Goal: Information Seeking & Learning: Learn about a topic

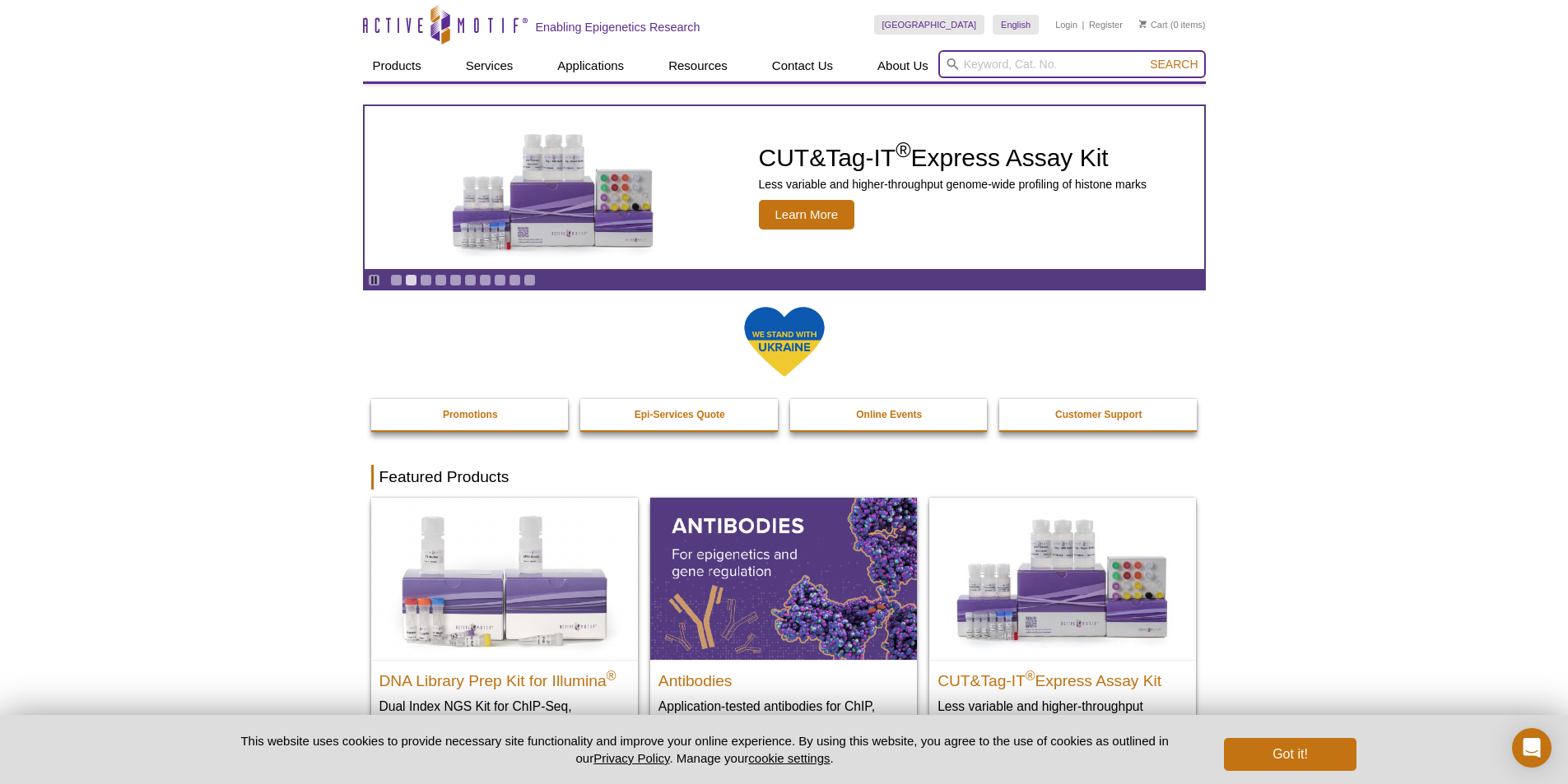
click at [998, 61] on input "search" at bounding box center [1072, 64] width 267 height 28
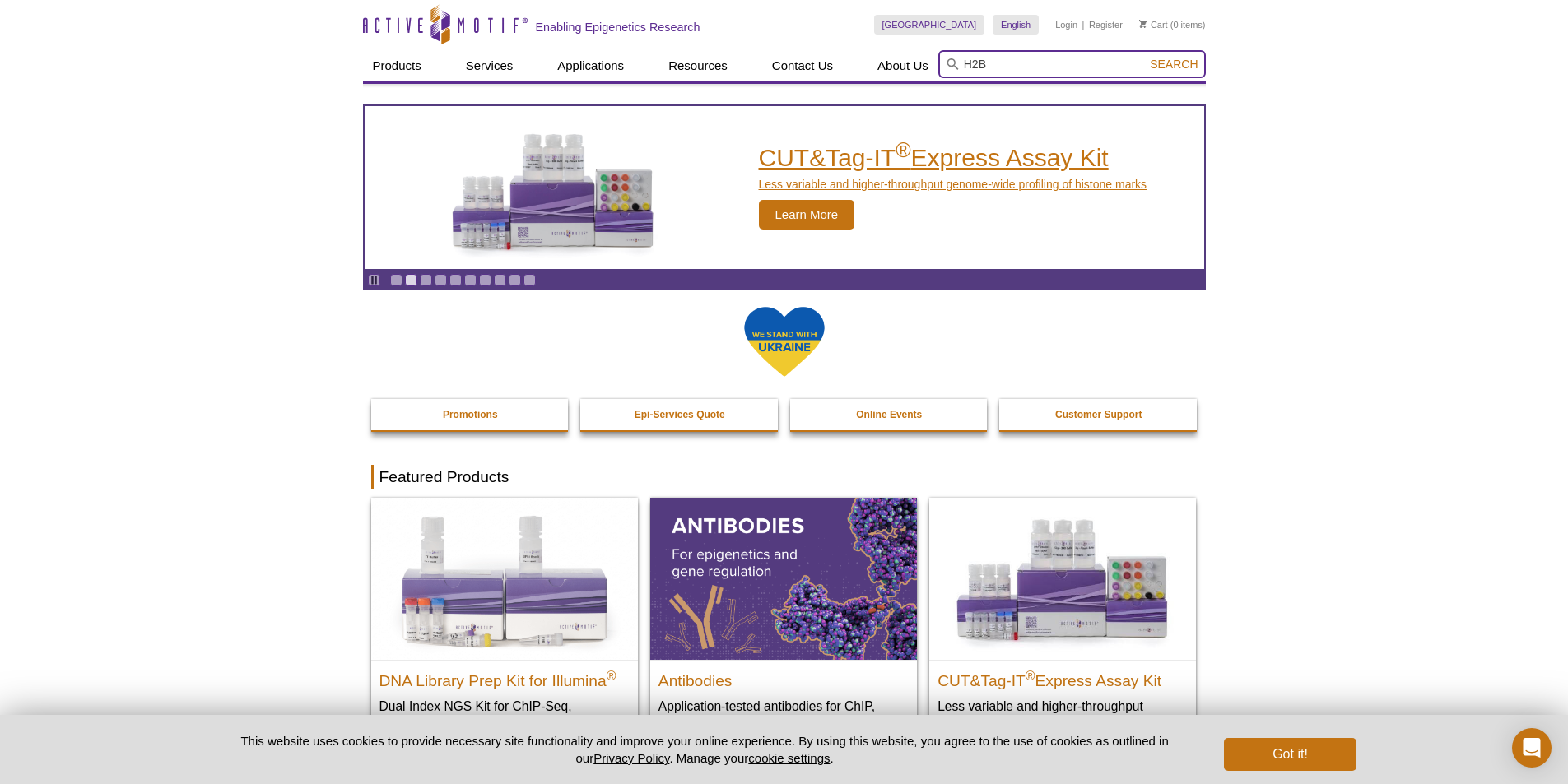
type input "H2B"
click at [1145, 57] on button "Search" at bounding box center [1174, 64] width 58 height 15
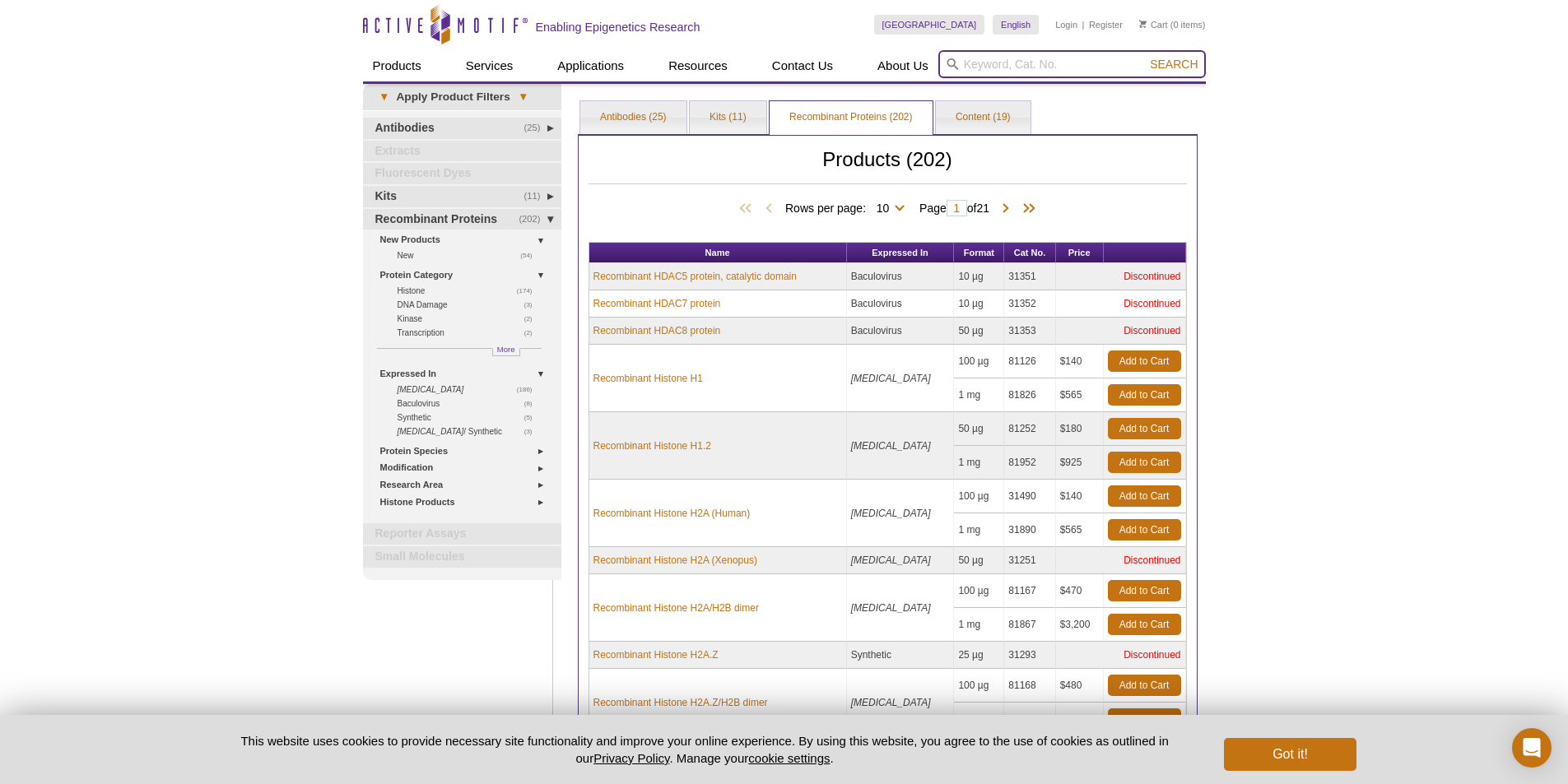
click at [1026, 65] on input "search" at bounding box center [1072, 64] width 267 height 28
type input "H2B"
click at [1145, 57] on button "Search" at bounding box center [1174, 64] width 58 height 15
click at [1313, 230] on div "Active Motif Logo Enabling Epigenetics Research 0 Search Skip to content Active…" at bounding box center [784, 509] width 1568 height 1017
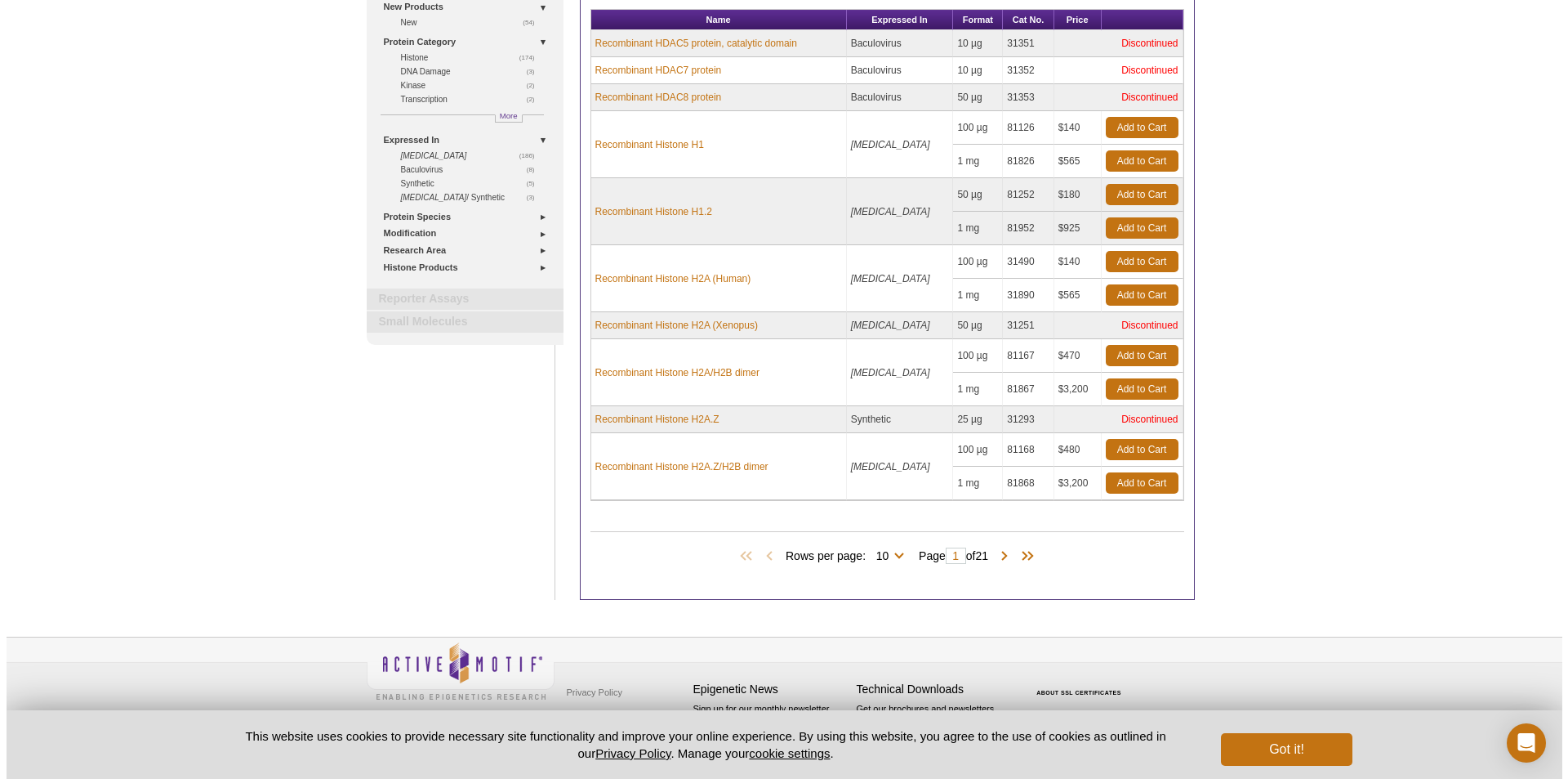
scroll to position [233, 0]
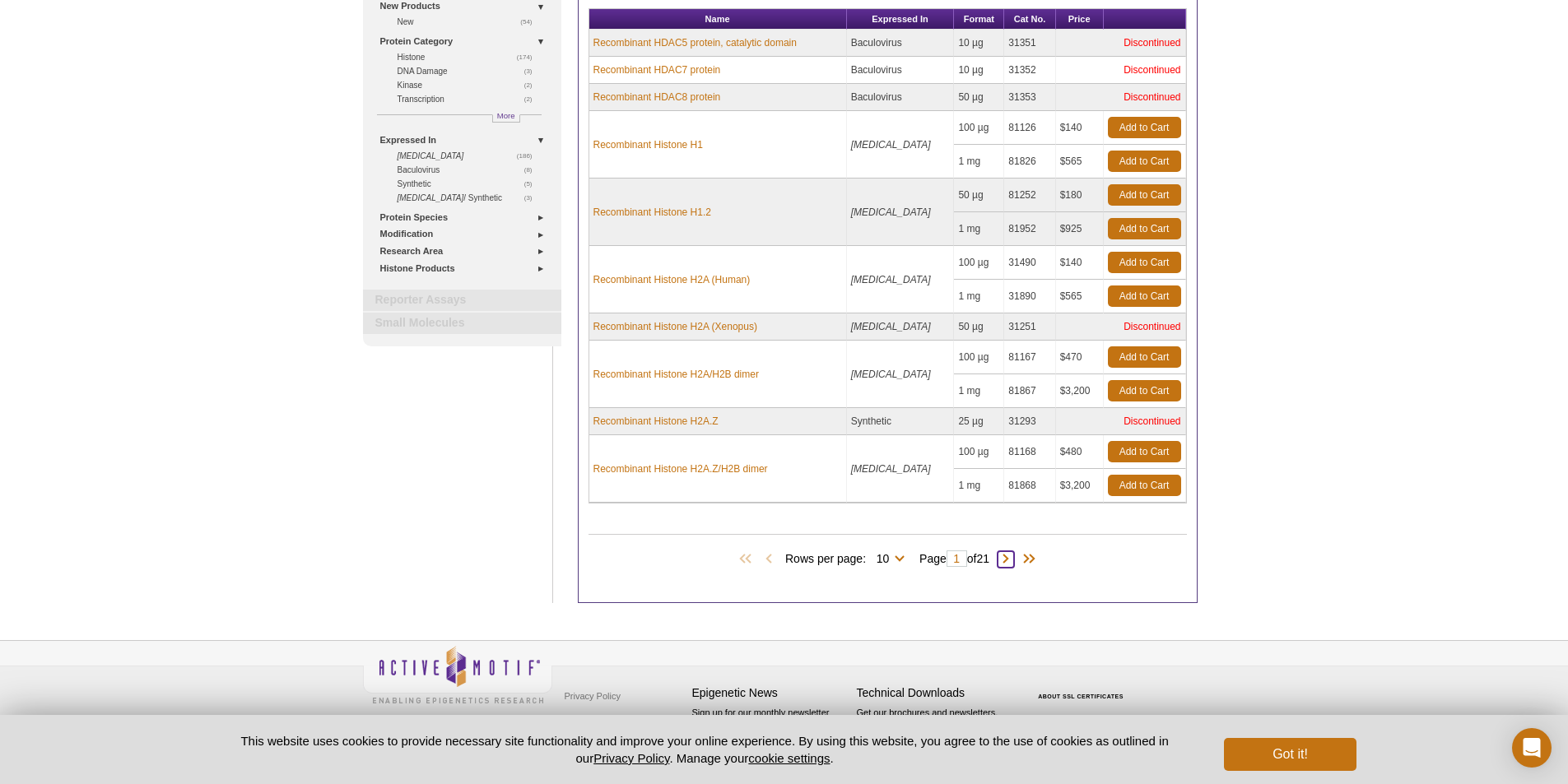
click at [1013, 562] on span at bounding box center [1006, 560] width 16 height 16
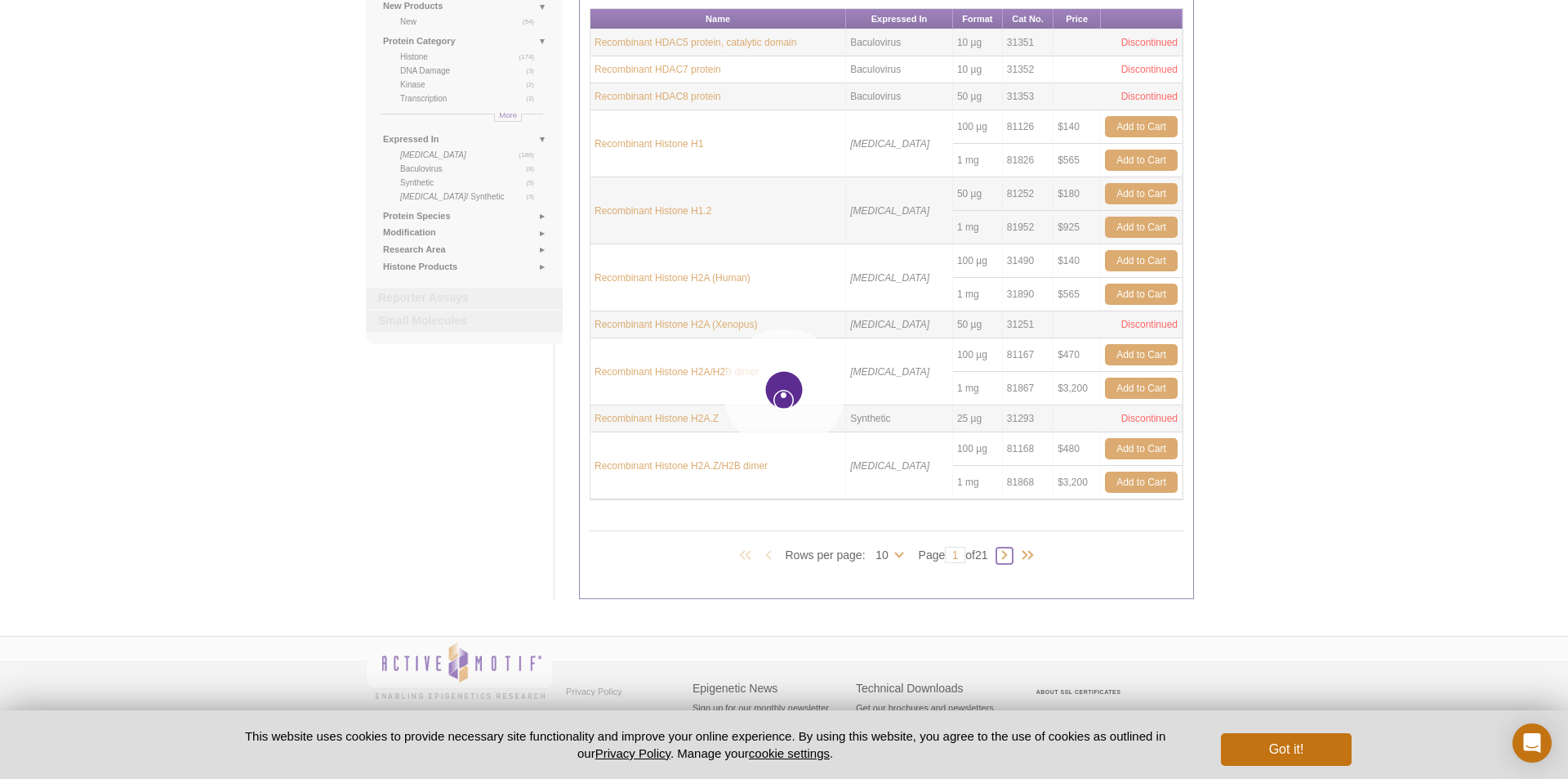
type input "2"
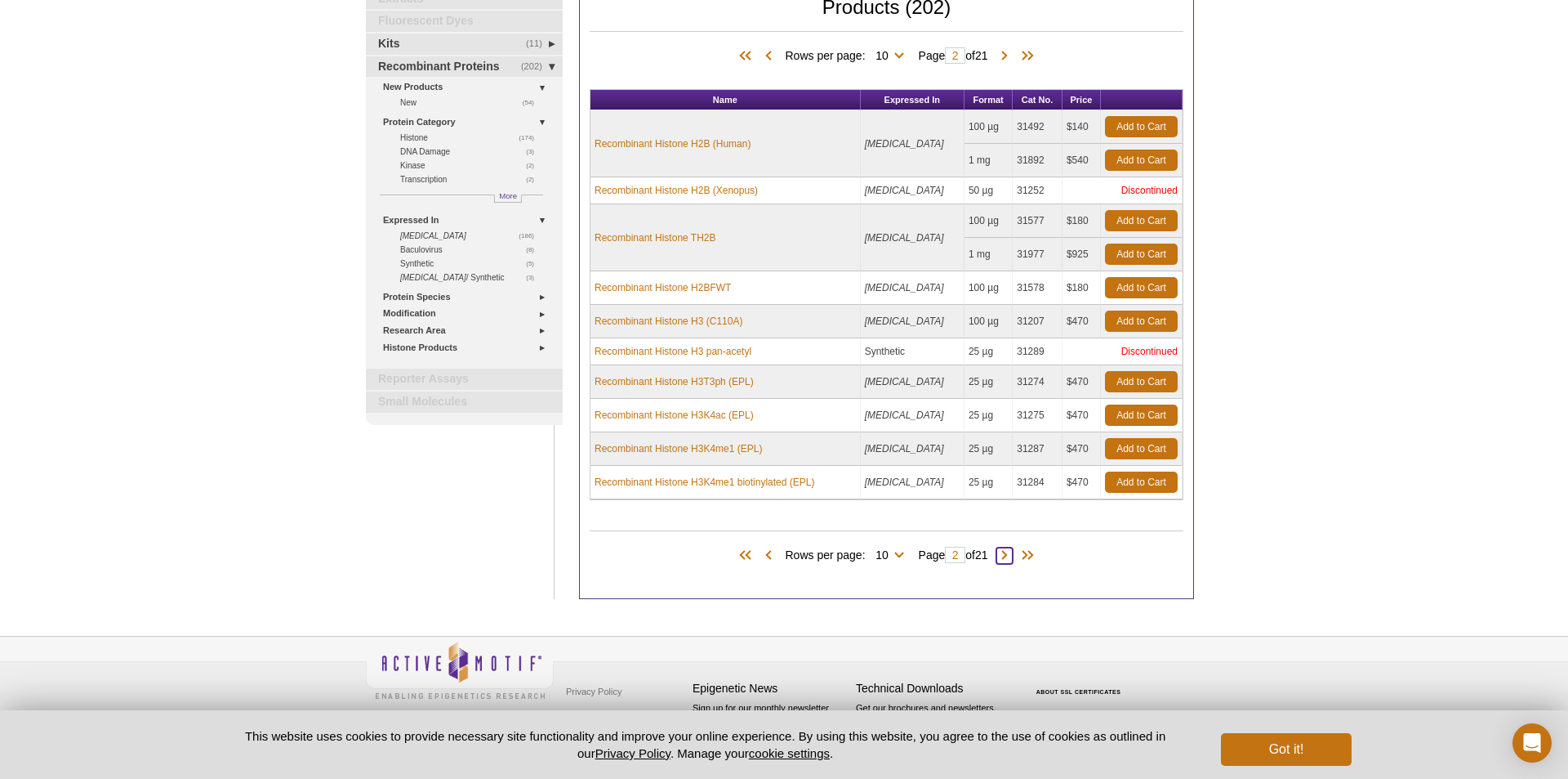
scroll to position [152, 0]
click at [997, 554] on span at bounding box center [998, 556] width 16 height 16
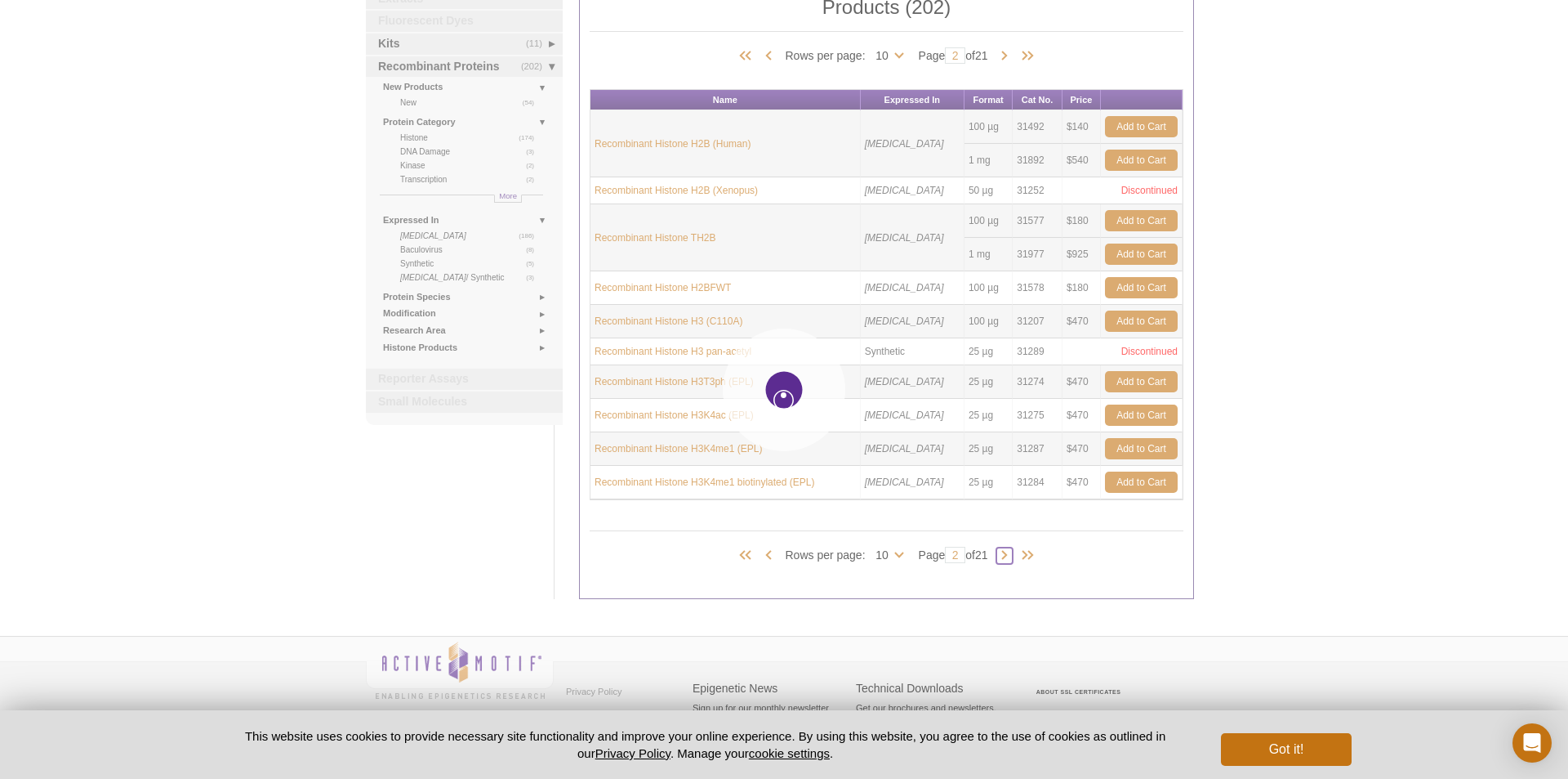
type input "3"
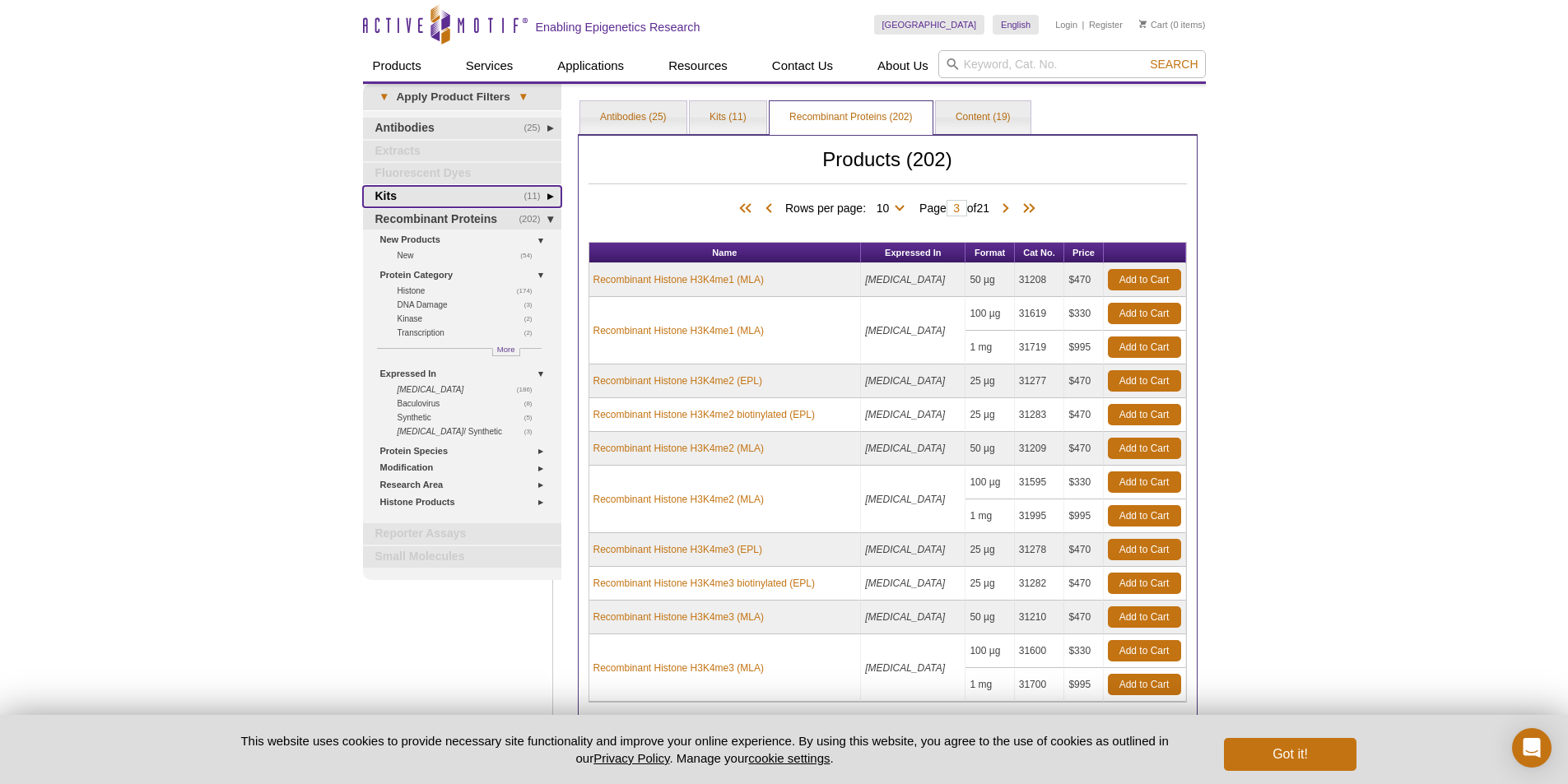
click at [433, 198] on link "(11) Kits" at bounding box center [462, 196] width 199 height 21
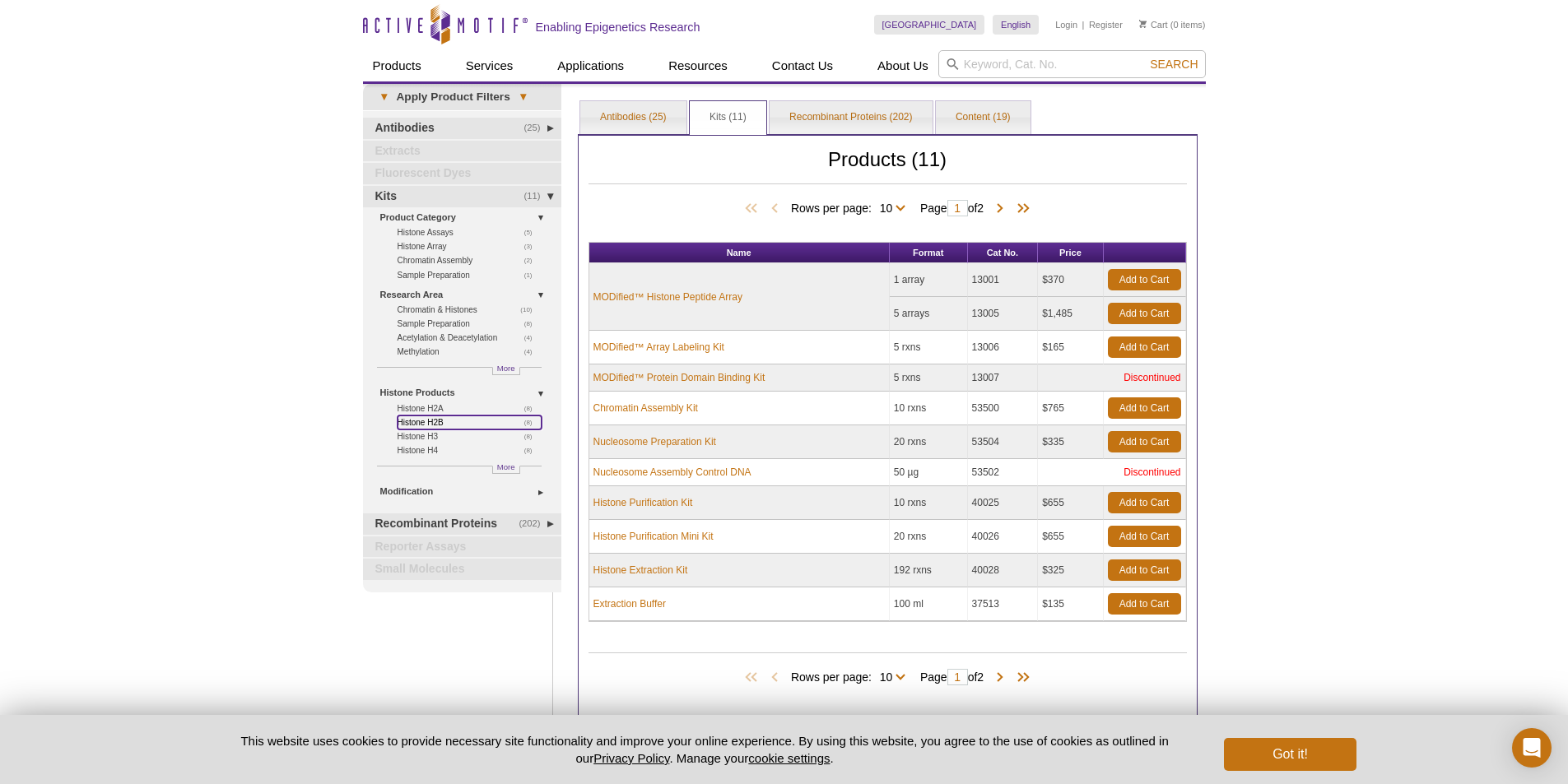
click at [428, 424] on link "(8) Histone H2B" at bounding box center [469, 422] width 144 height 14
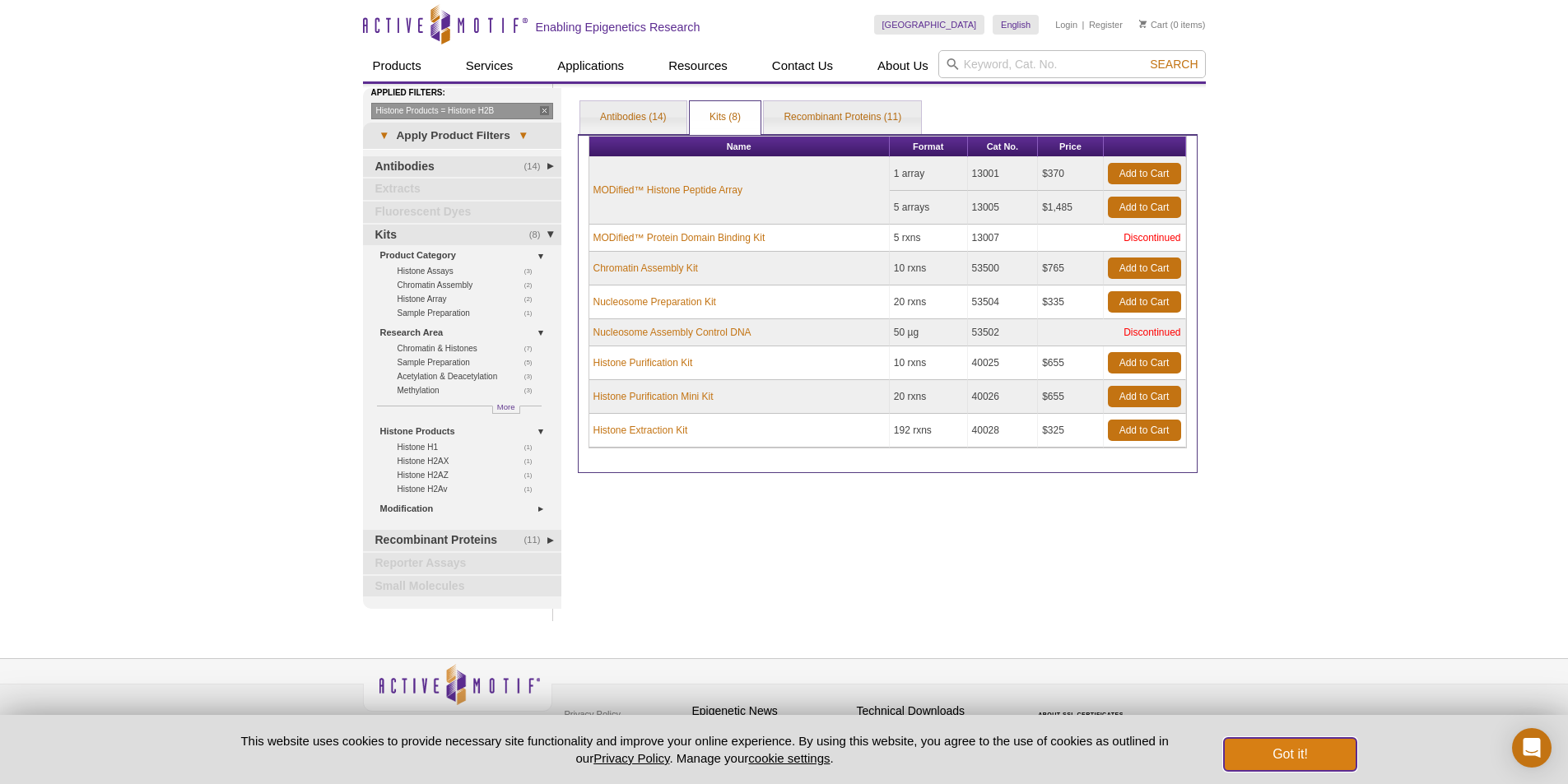
click at [1317, 757] on button "Got it!" at bounding box center [1290, 754] width 132 height 33
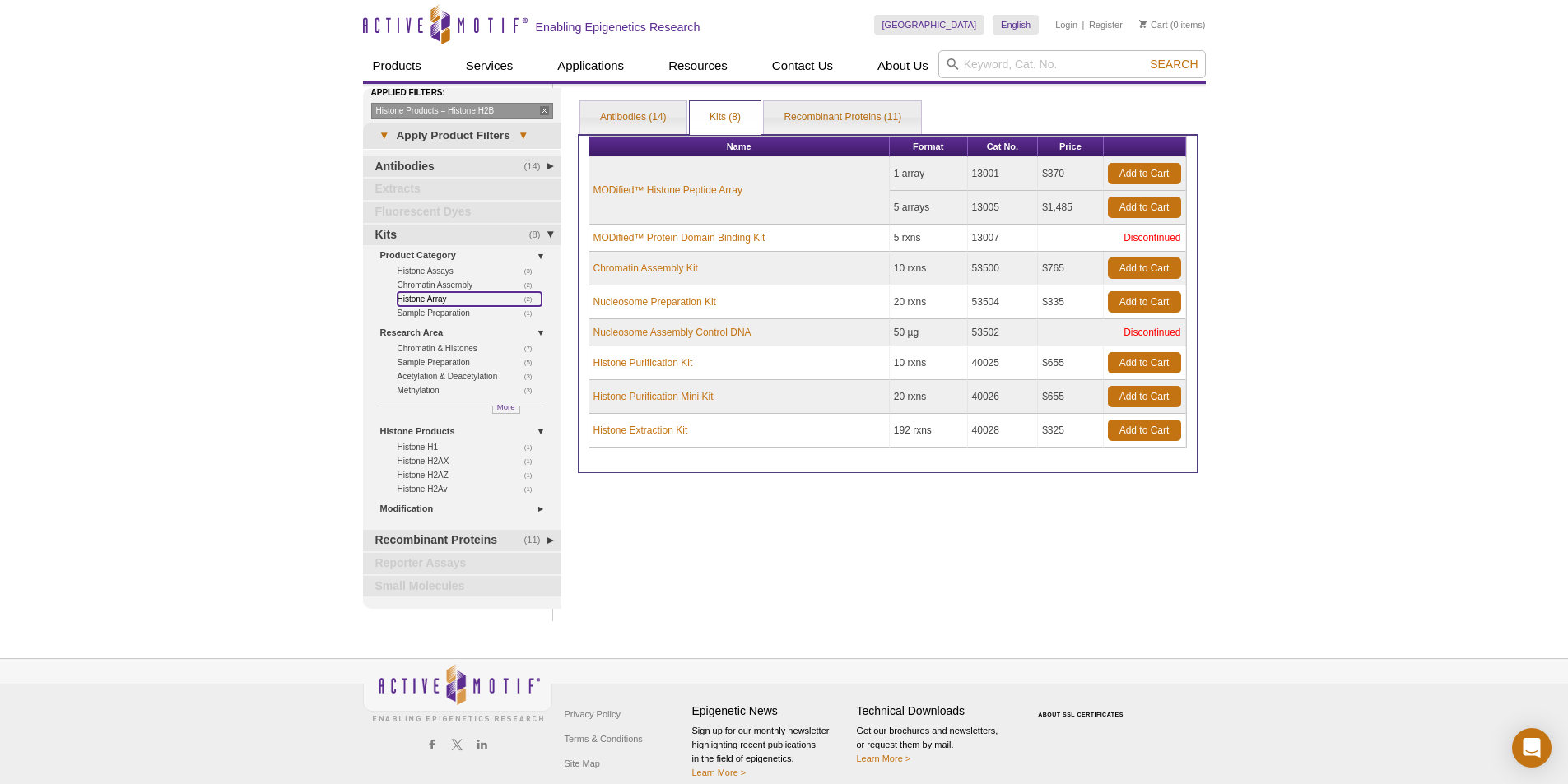
click at [433, 296] on link "(2) Histone Array" at bounding box center [469, 299] width 144 height 14
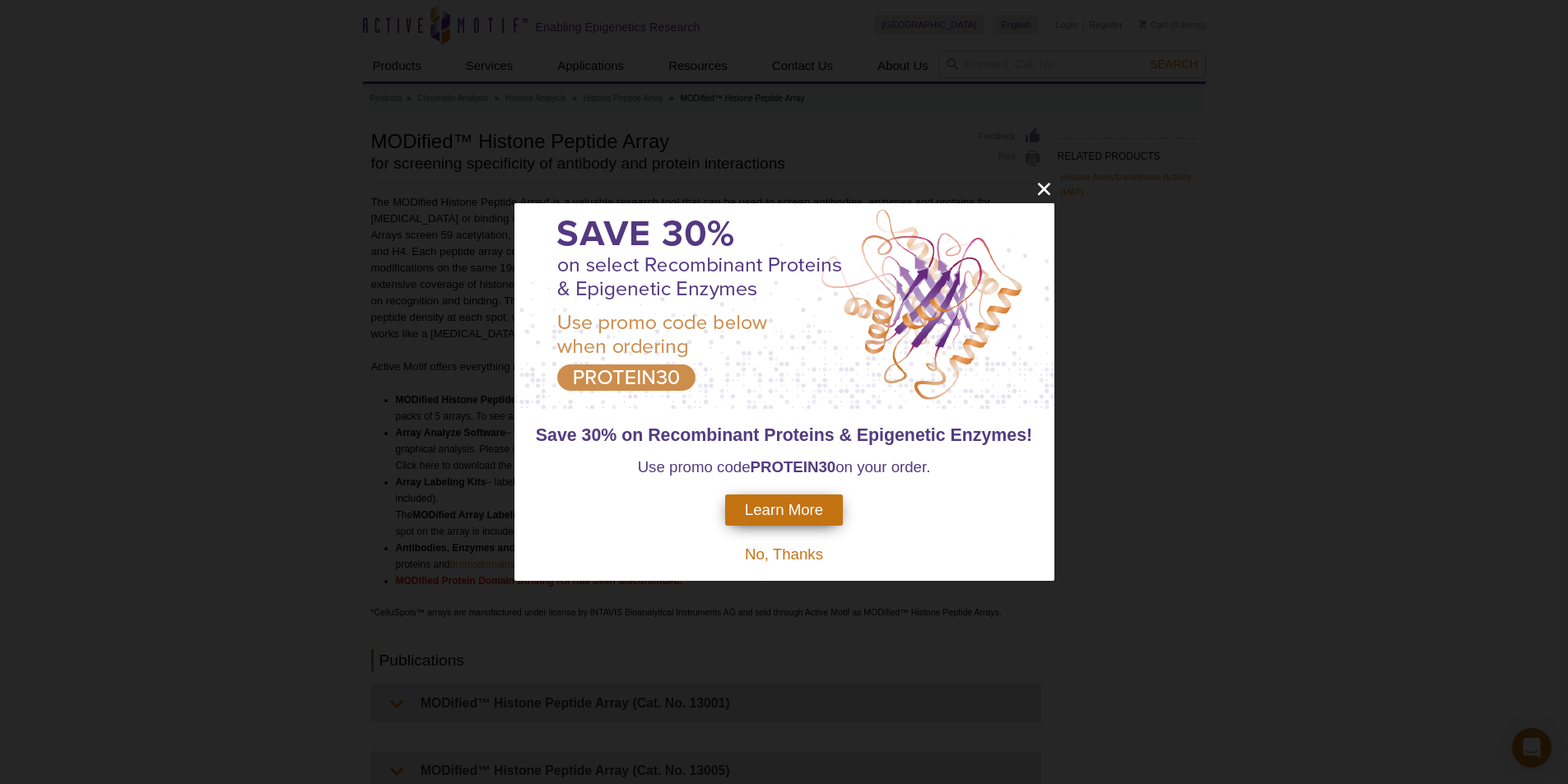
click at [650, 381] on div at bounding box center [784, 306] width 540 height 205
click at [800, 462] on strong "PROTEIN30" at bounding box center [793, 466] width 86 height 17
copy span "PROTEIN30"
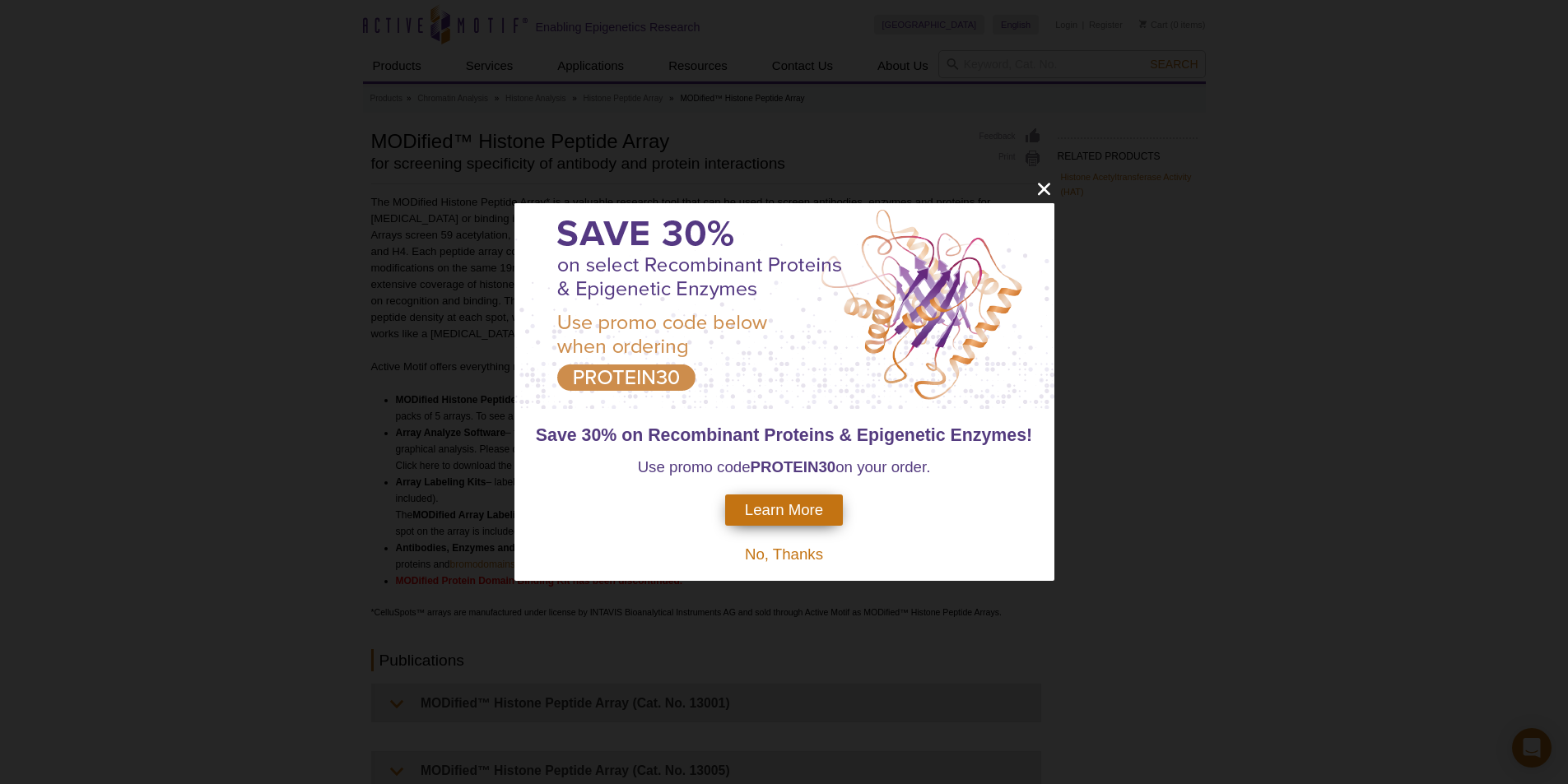
click at [781, 550] on span "No, Thanks" at bounding box center [784, 554] width 78 height 17
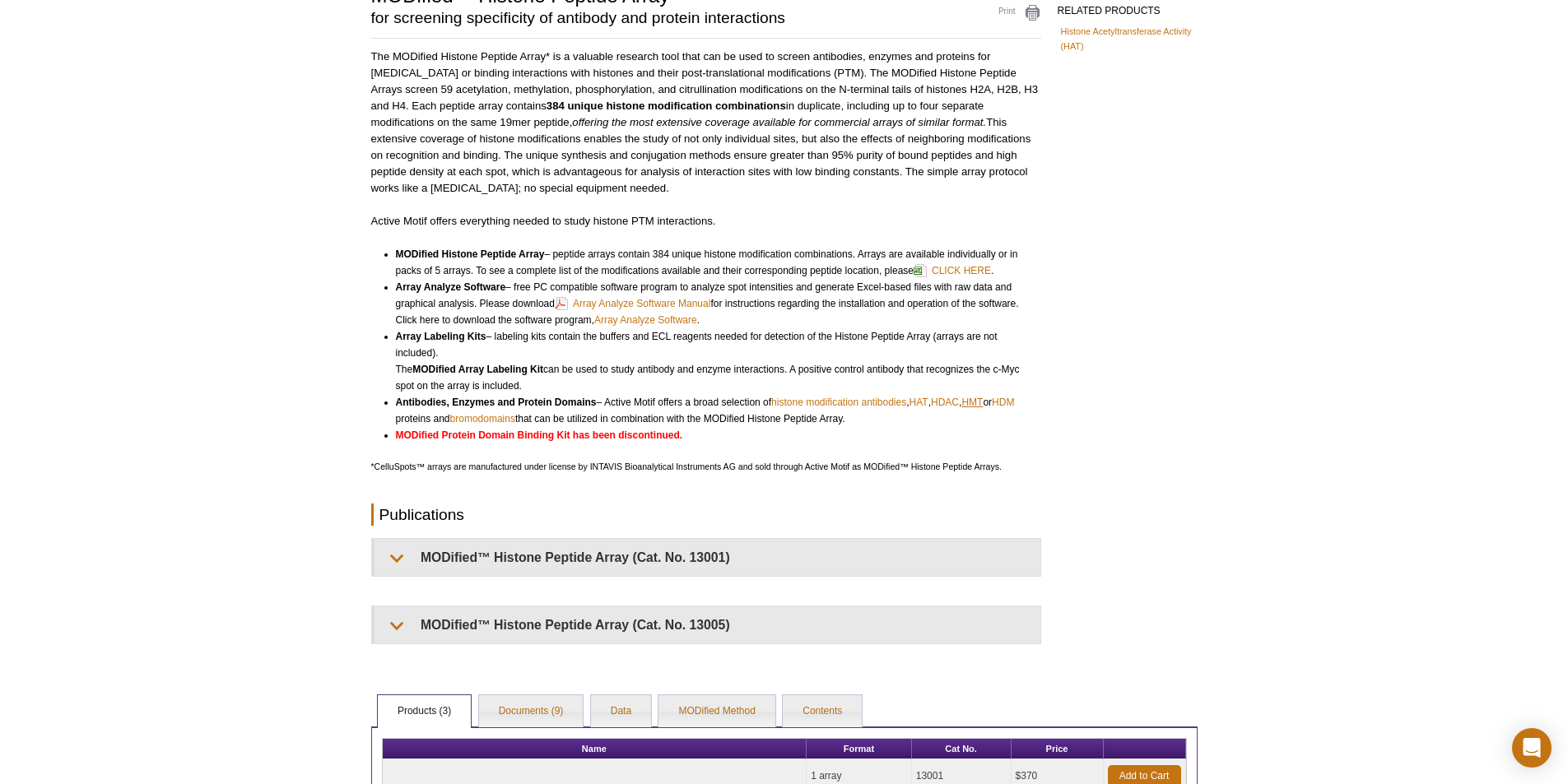
scroll to position [411, 0]
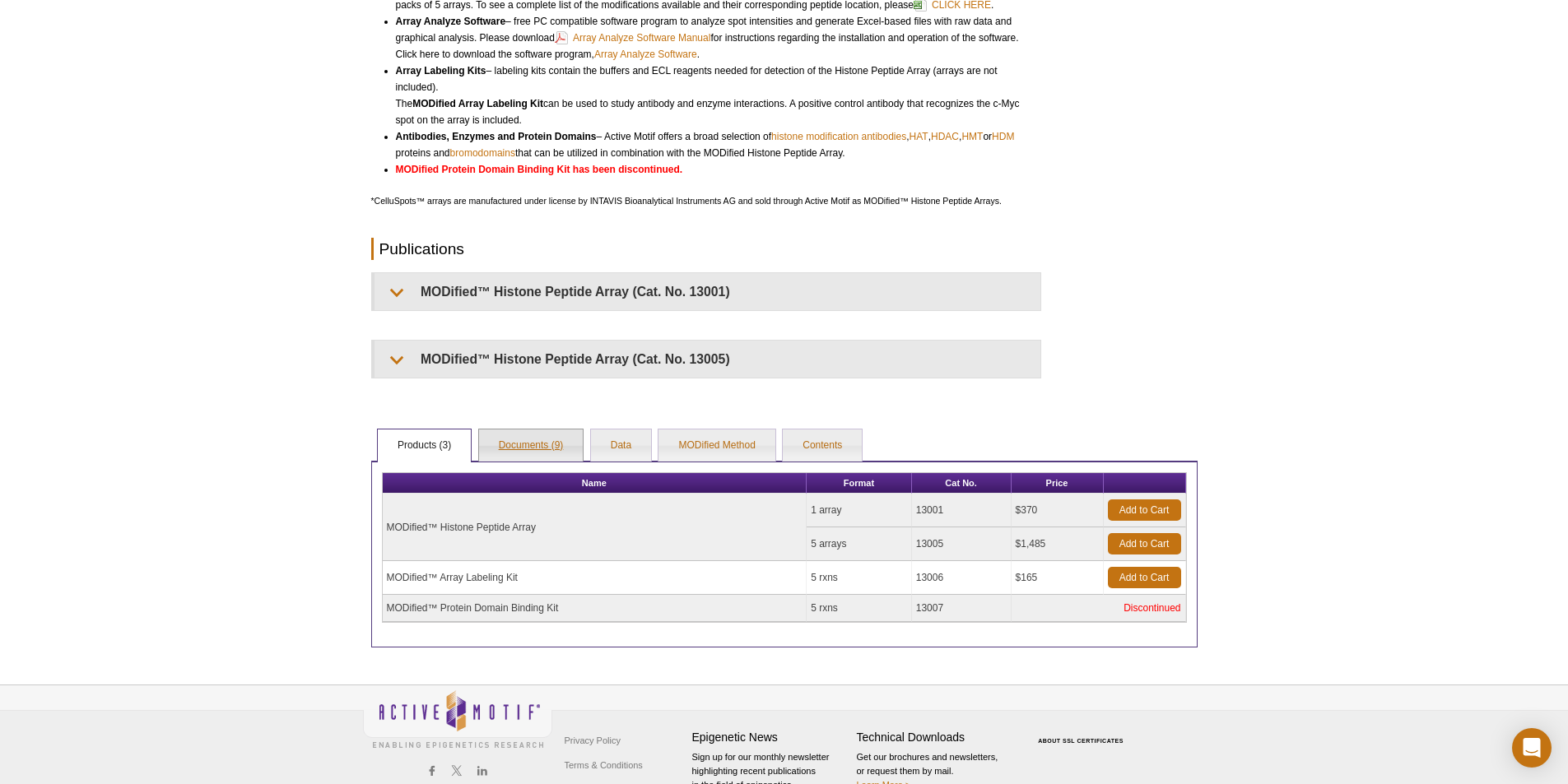
click at [569, 451] on link "Documents (9)" at bounding box center [531, 446] width 105 height 33
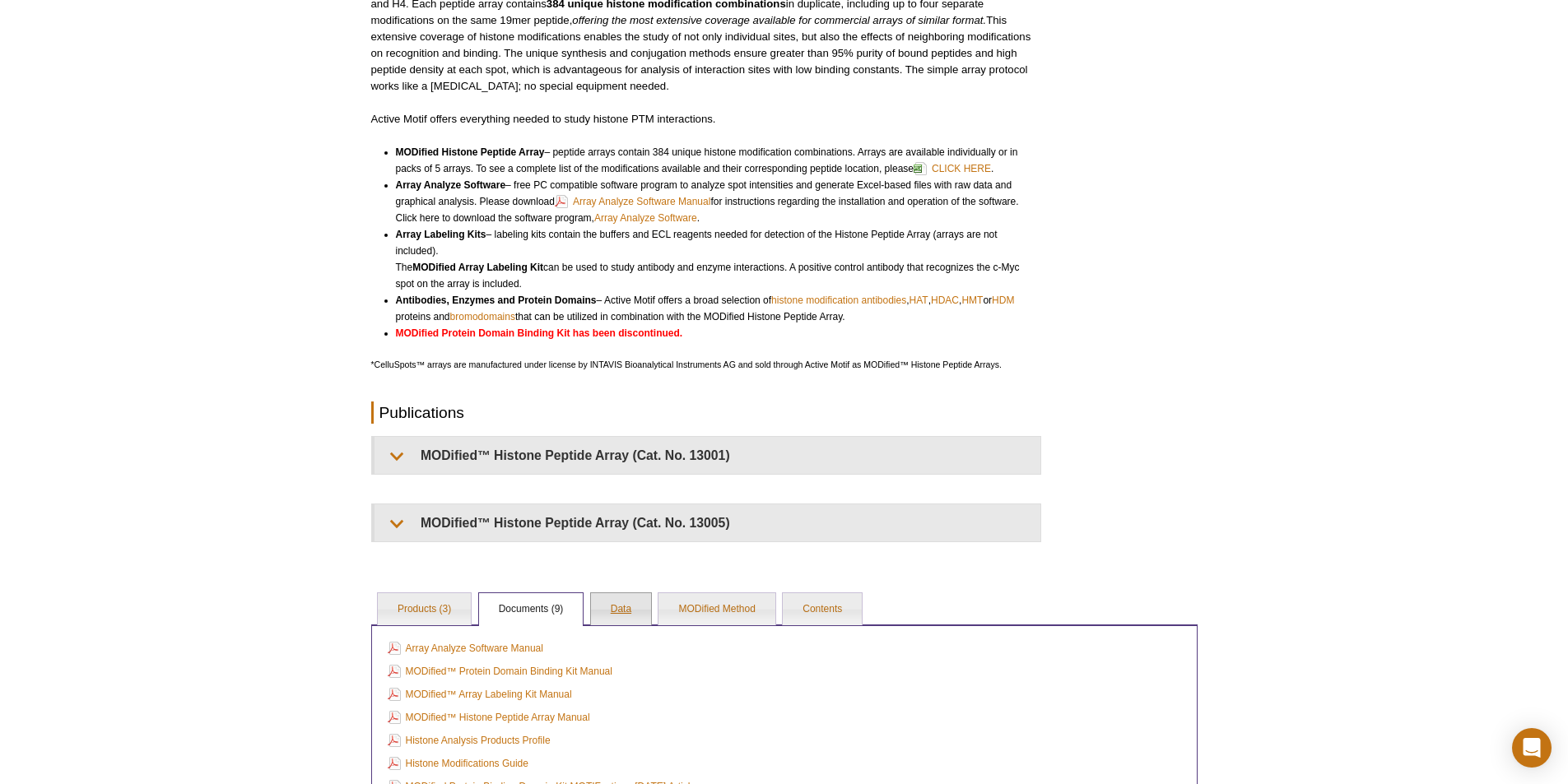
scroll to position [246, 0]
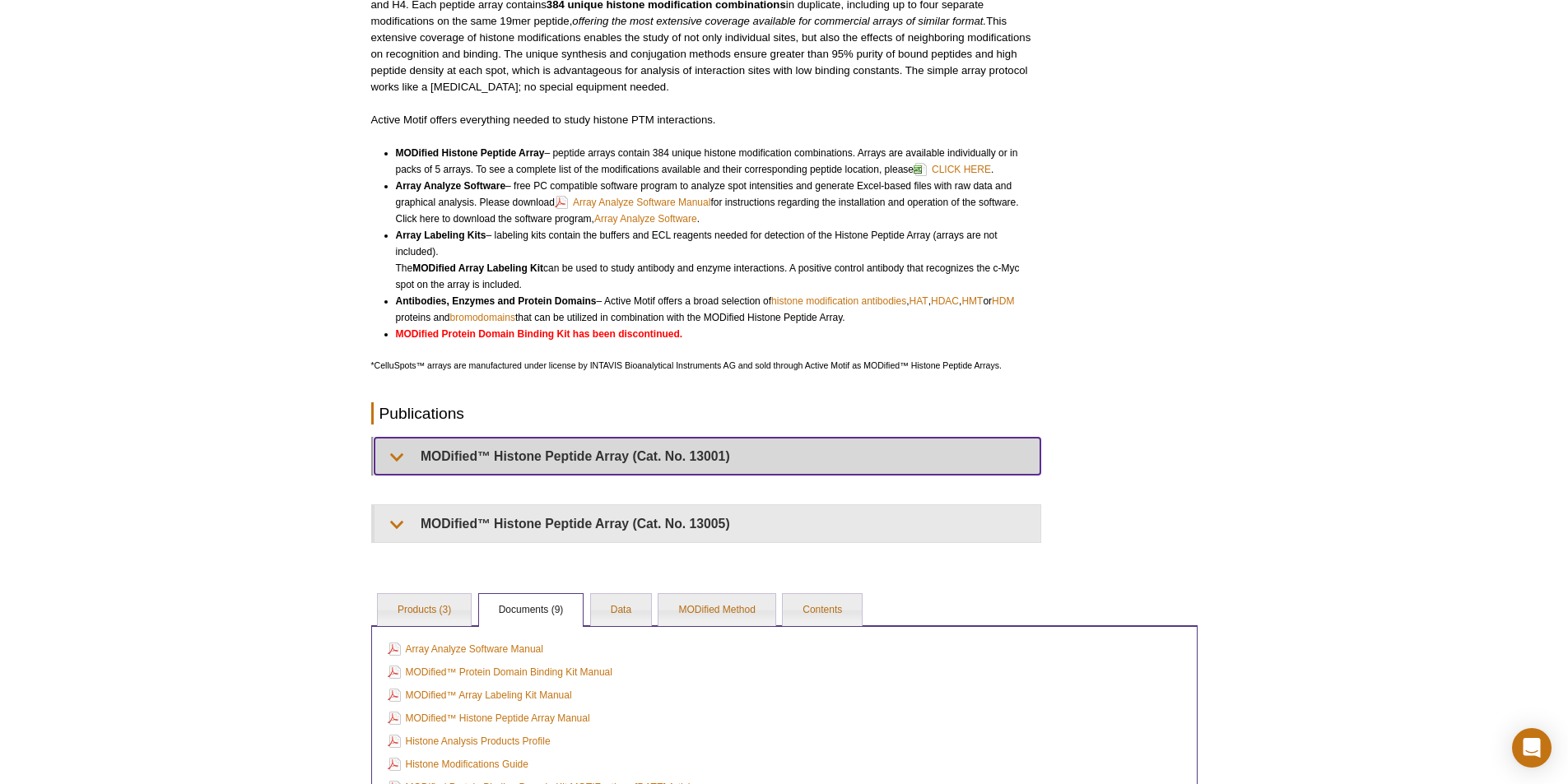
click at [584, 444] on summary "MODified™ Histone Peptide Array (Cat. No. 13001)" at bounding box center [707, 456] width 666 height 37
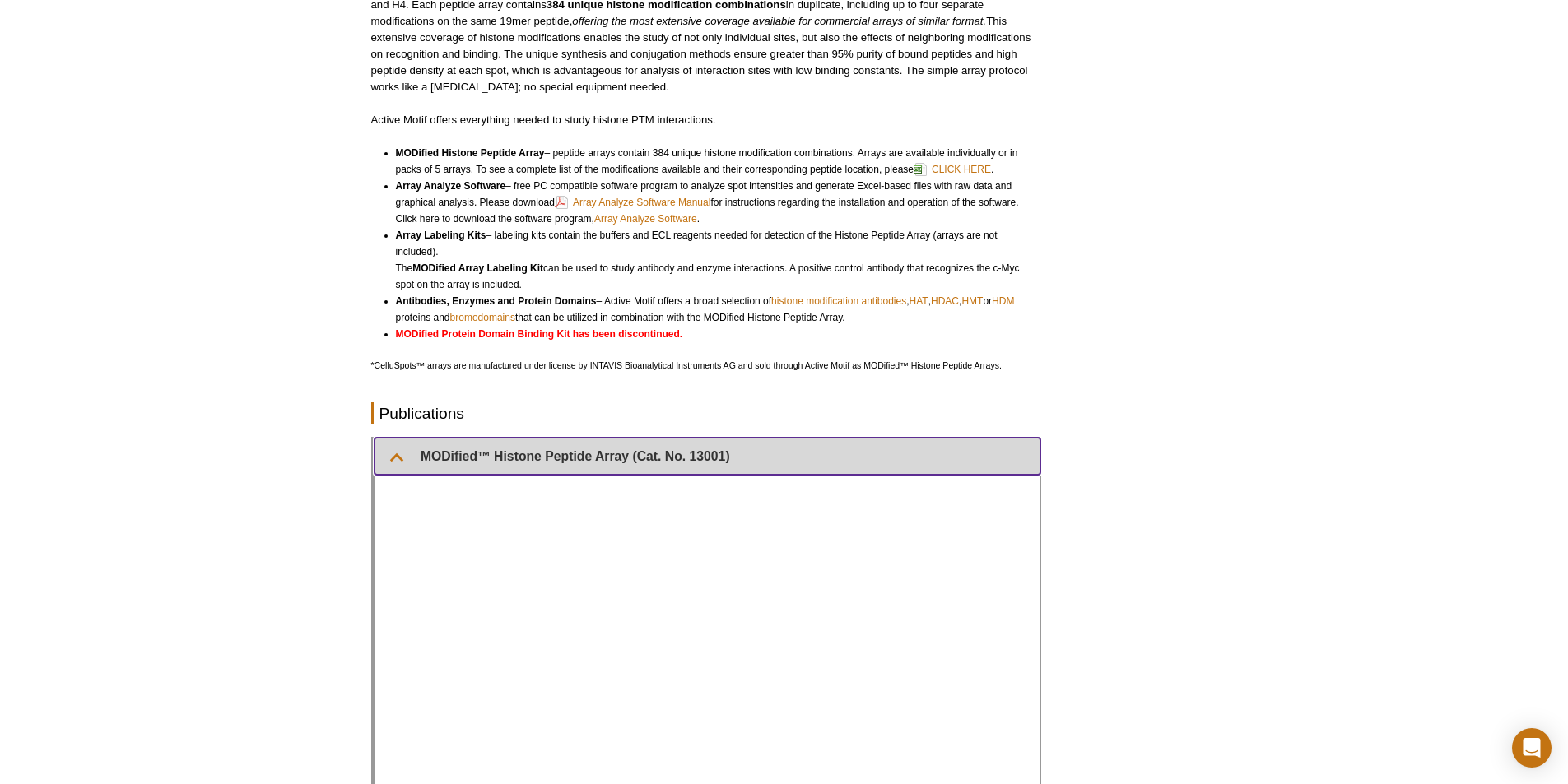
scroll to position [411, 0]
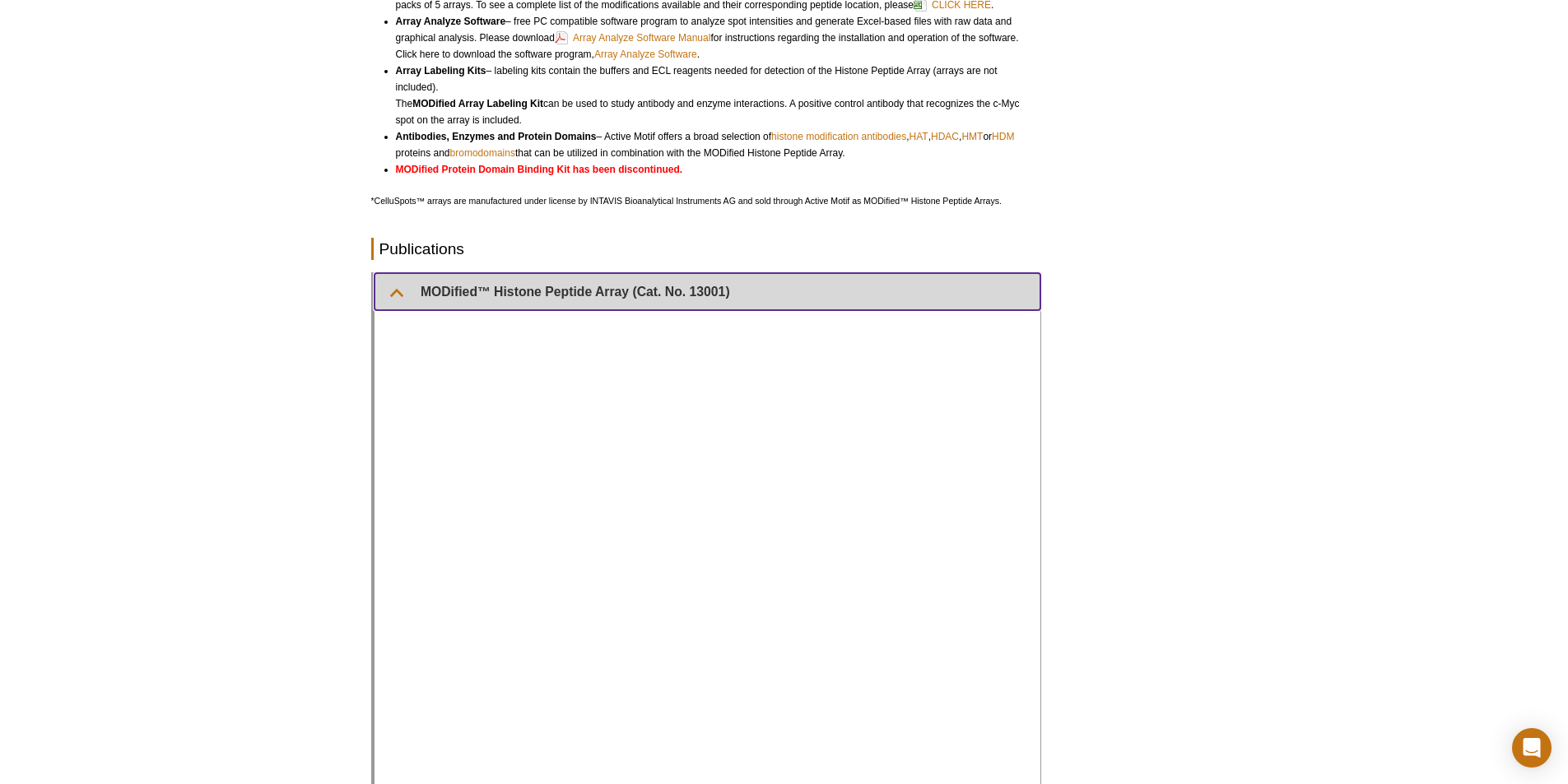
click at [618, 281] on summary "MODified™ Histone Peptide Array (Cat. No. 13001)" at bounding box center [707, 291] width 666 height 37
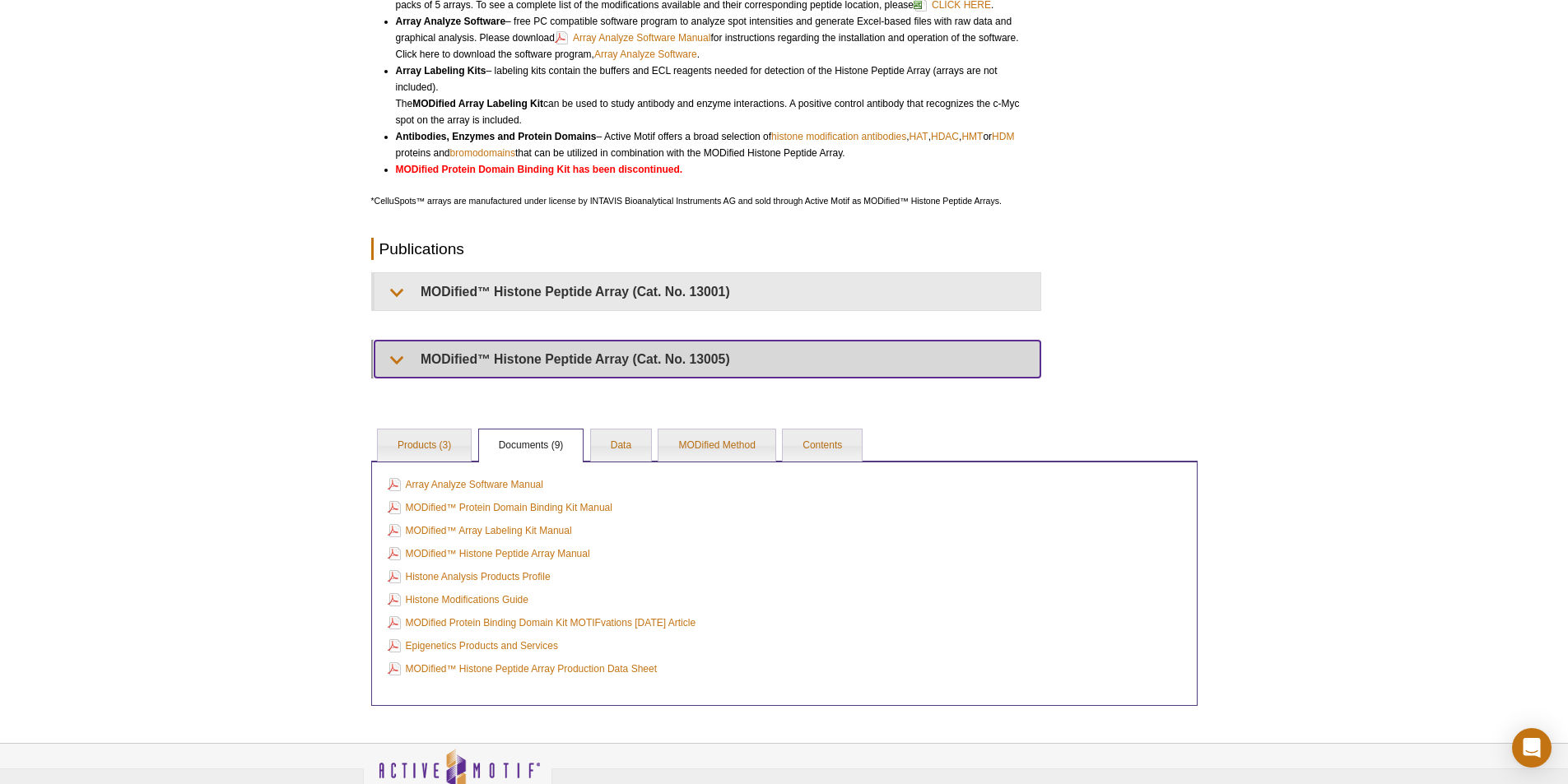
click at [590, 355] on summary "MODified™ Histone Peptide Array (Cat. No. 13005)" at bounding box center [707, 358] width 666 height 37
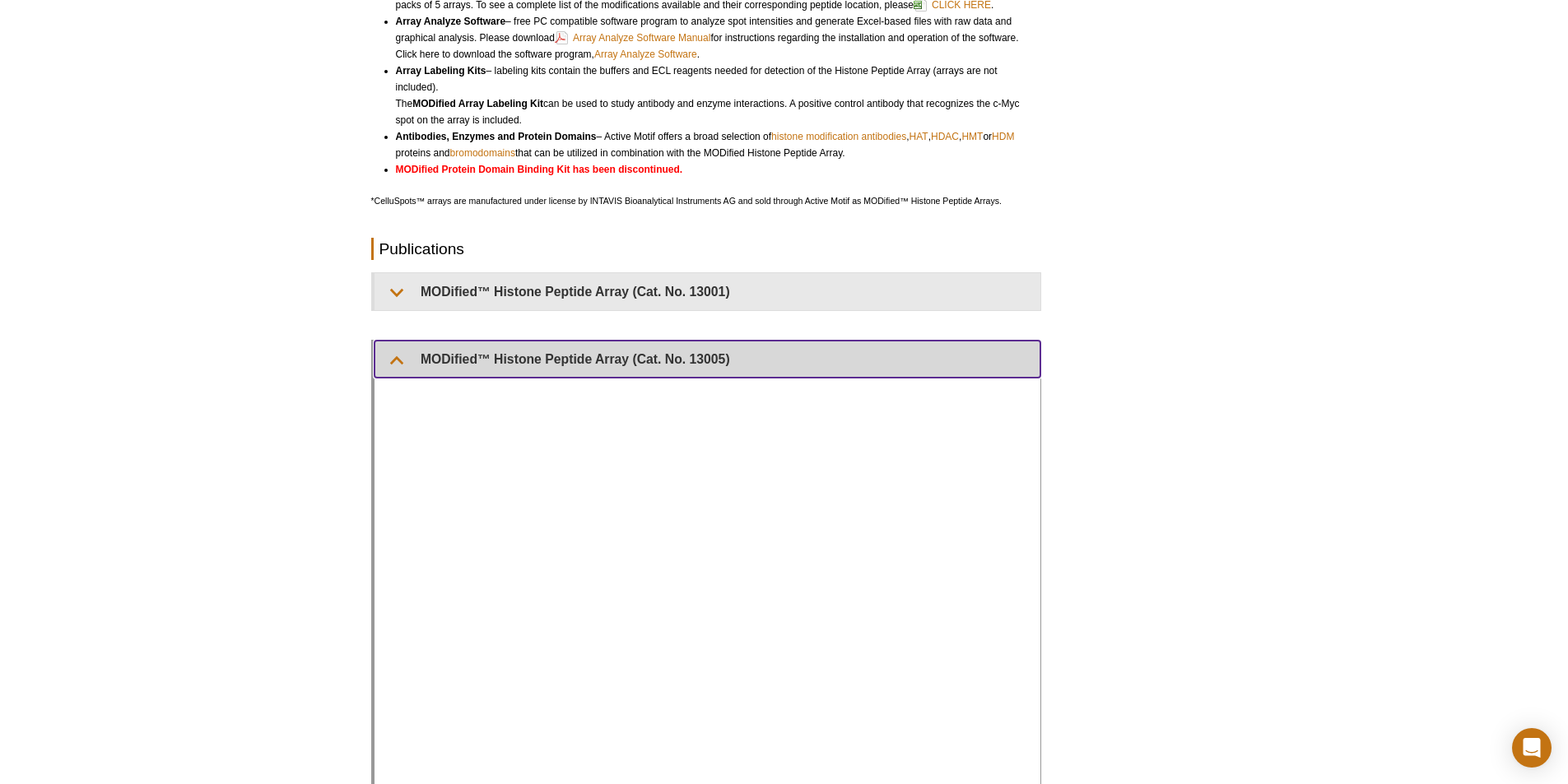
click at [768, 356] on summary "MODified™ Histone Peptide Array (Cat. No. 13005)" at bounding box center [707, 358] width 666 height 37
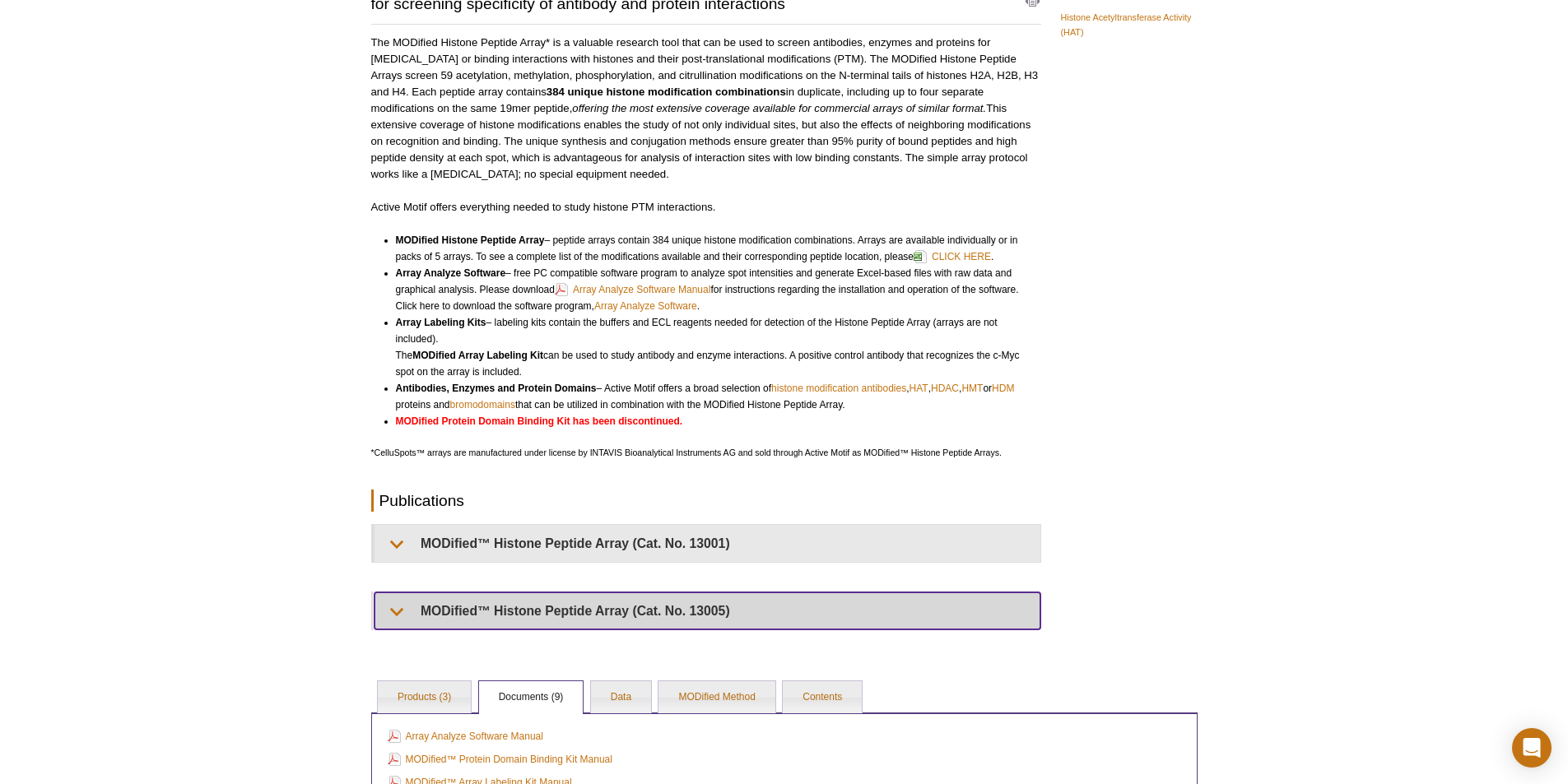
scroll to position [165, 0]
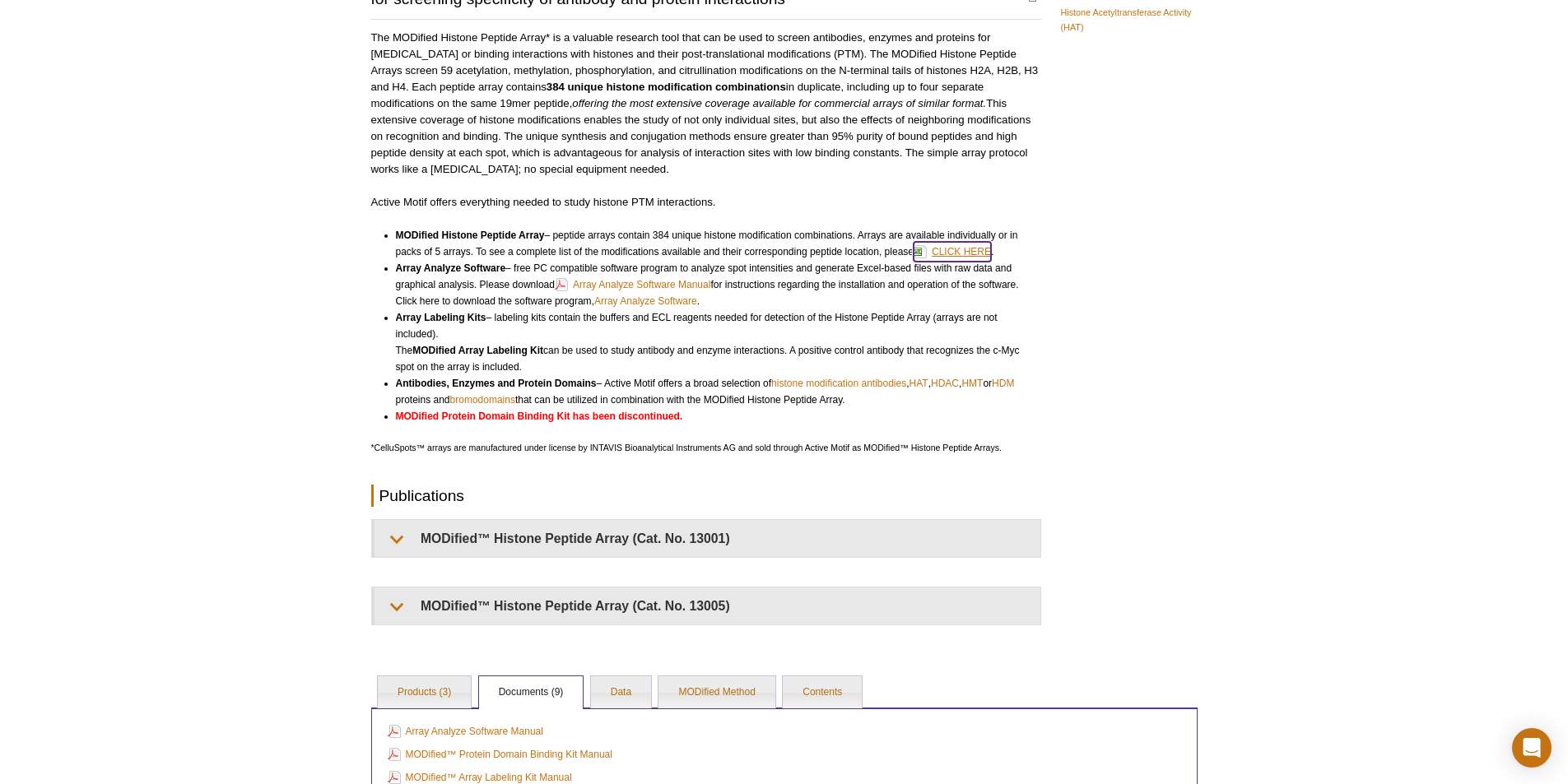
click at [969, 250] on link "CLICK HERE" at bounding box center [952, 251] width 78 height 20
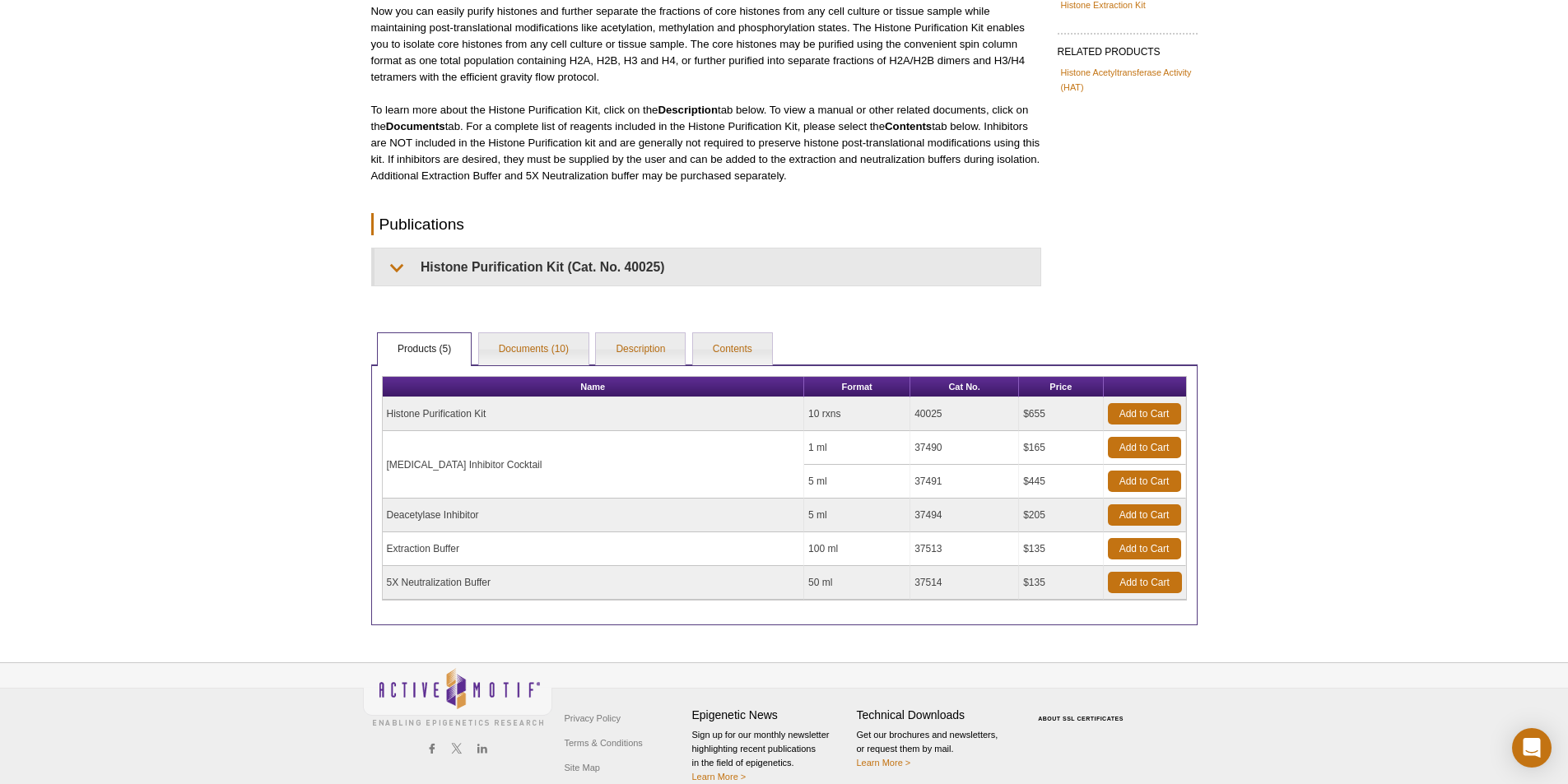
scroll to position [213, 0]
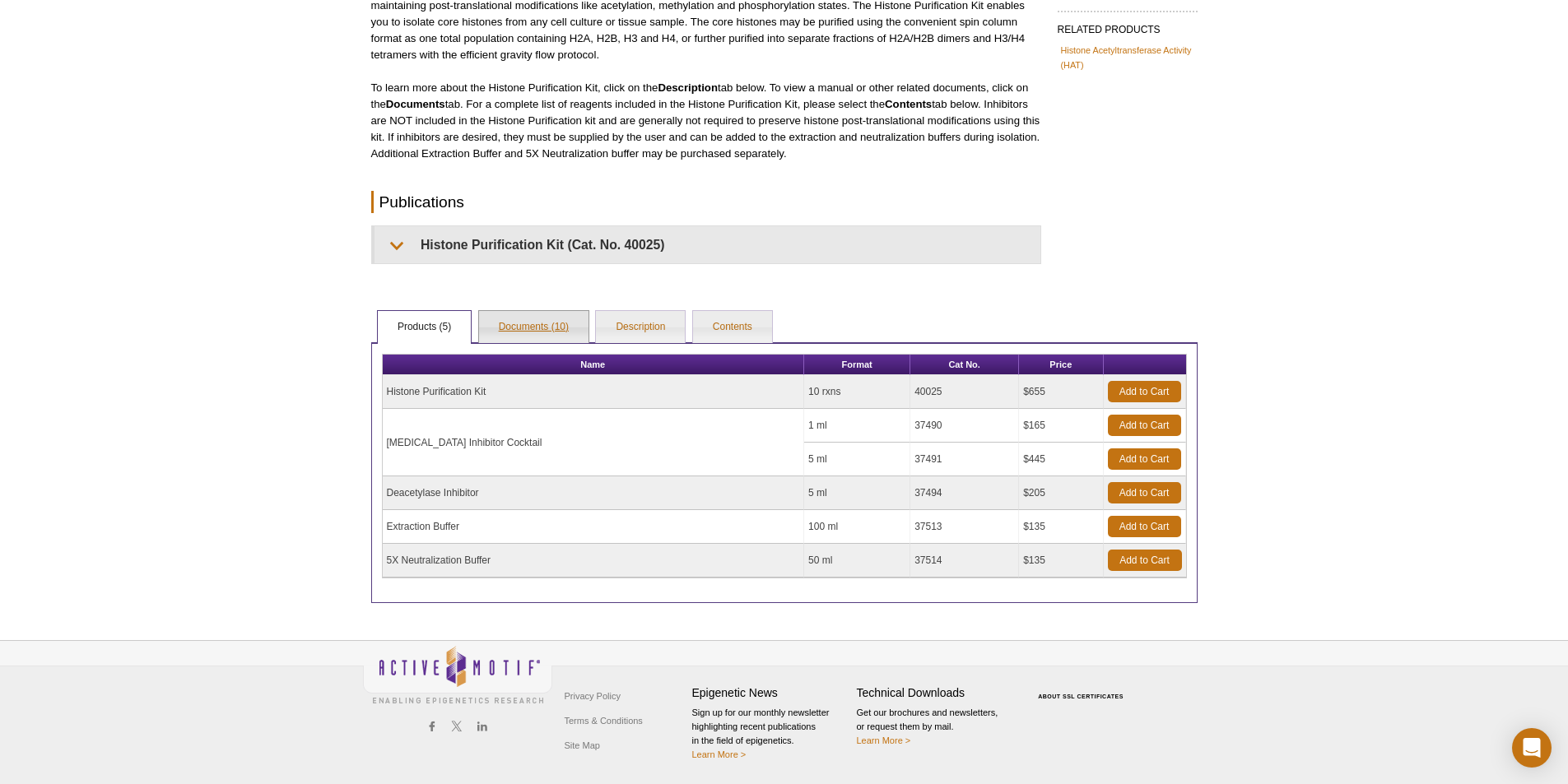
click at [571, 322] on link "Documents (10)" at bounding box center [534, 327] width 110 height 33
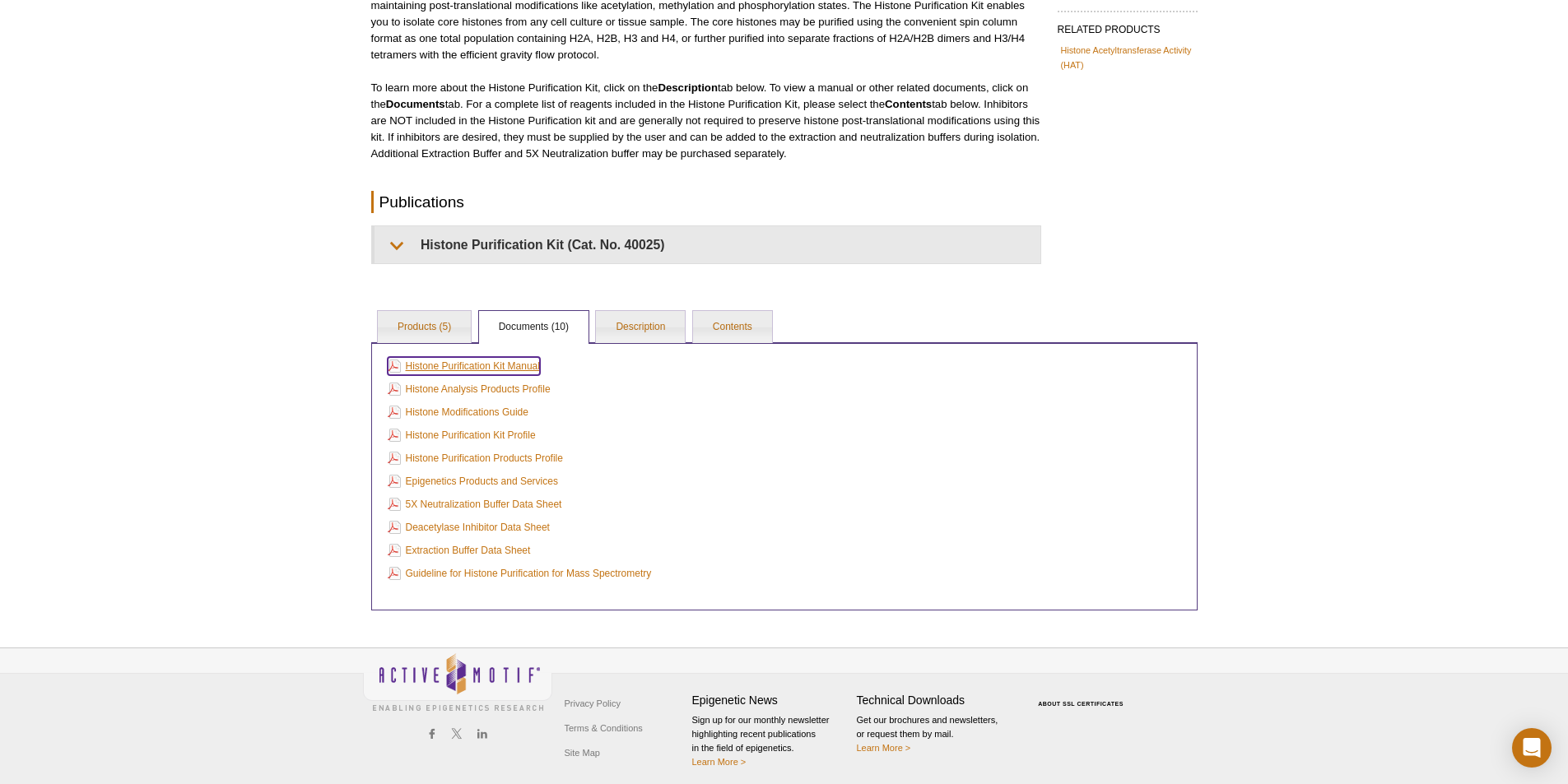
click at [505, 375] on link "Histone Purification Kit Manual" at bounding box center [463, 366] width 153 height 18
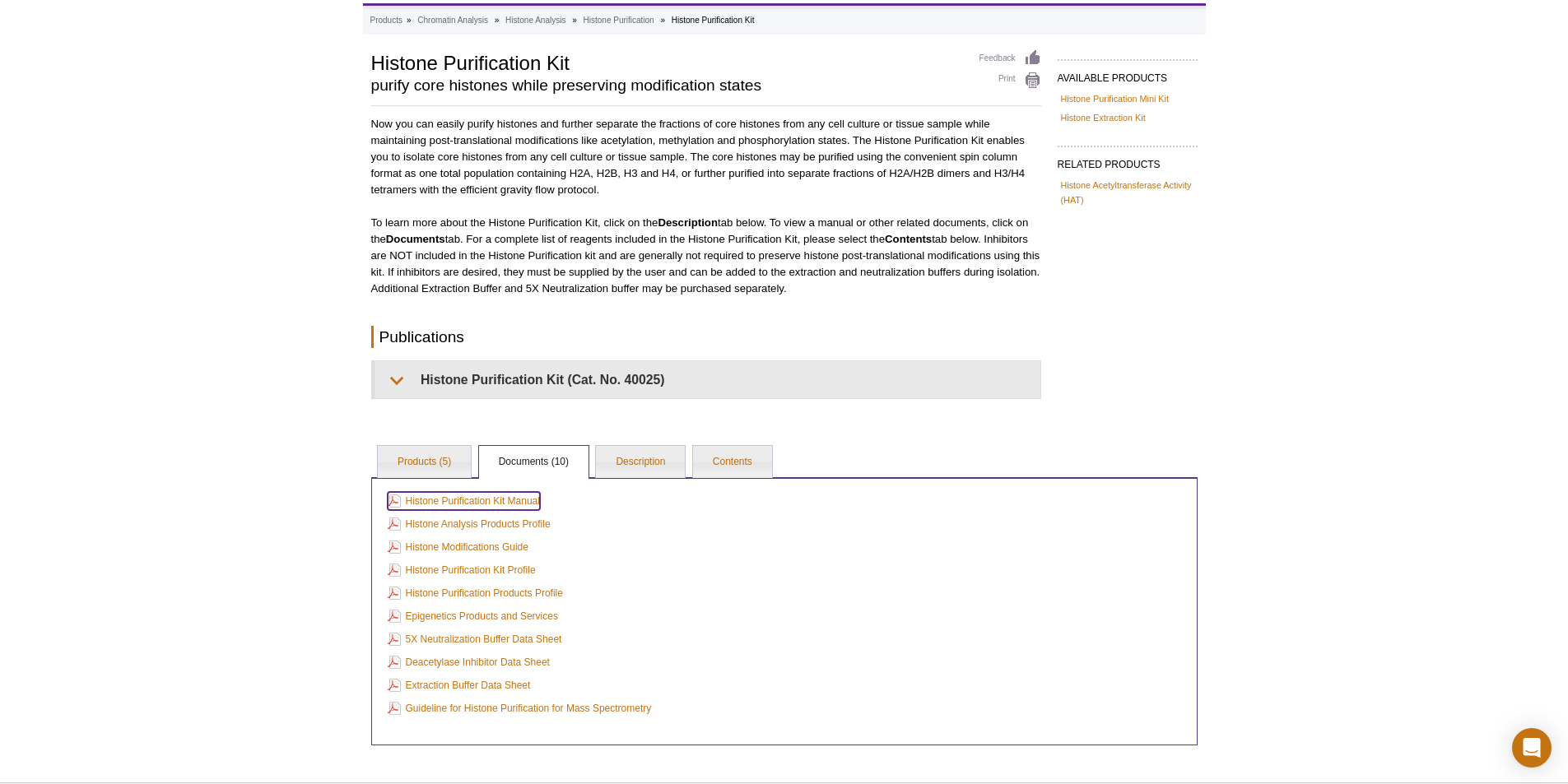
scroll to position [220, 0]
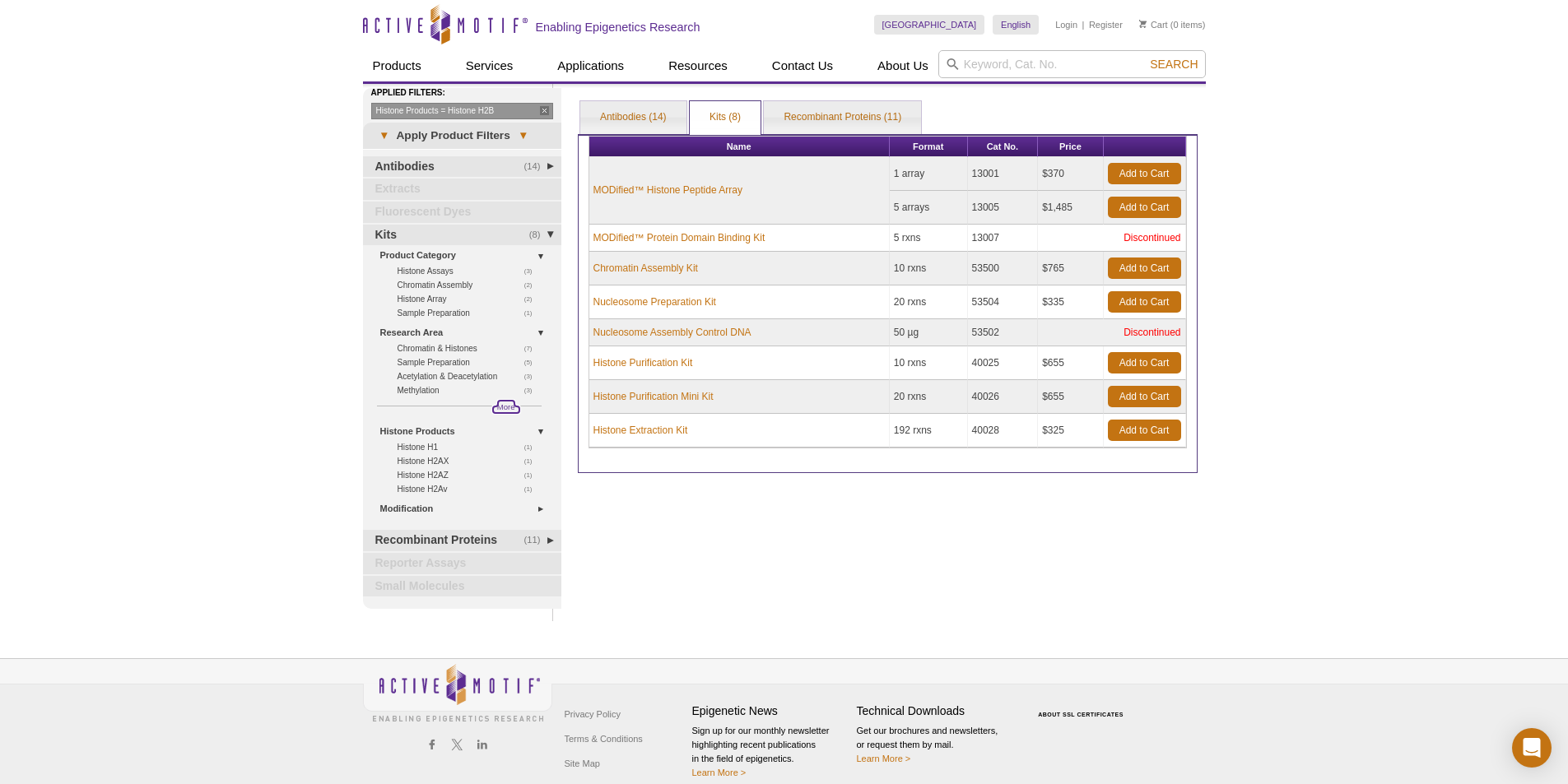
click at [504, 406] on span "More" at bounding box center [506, 407] width 18 height 14
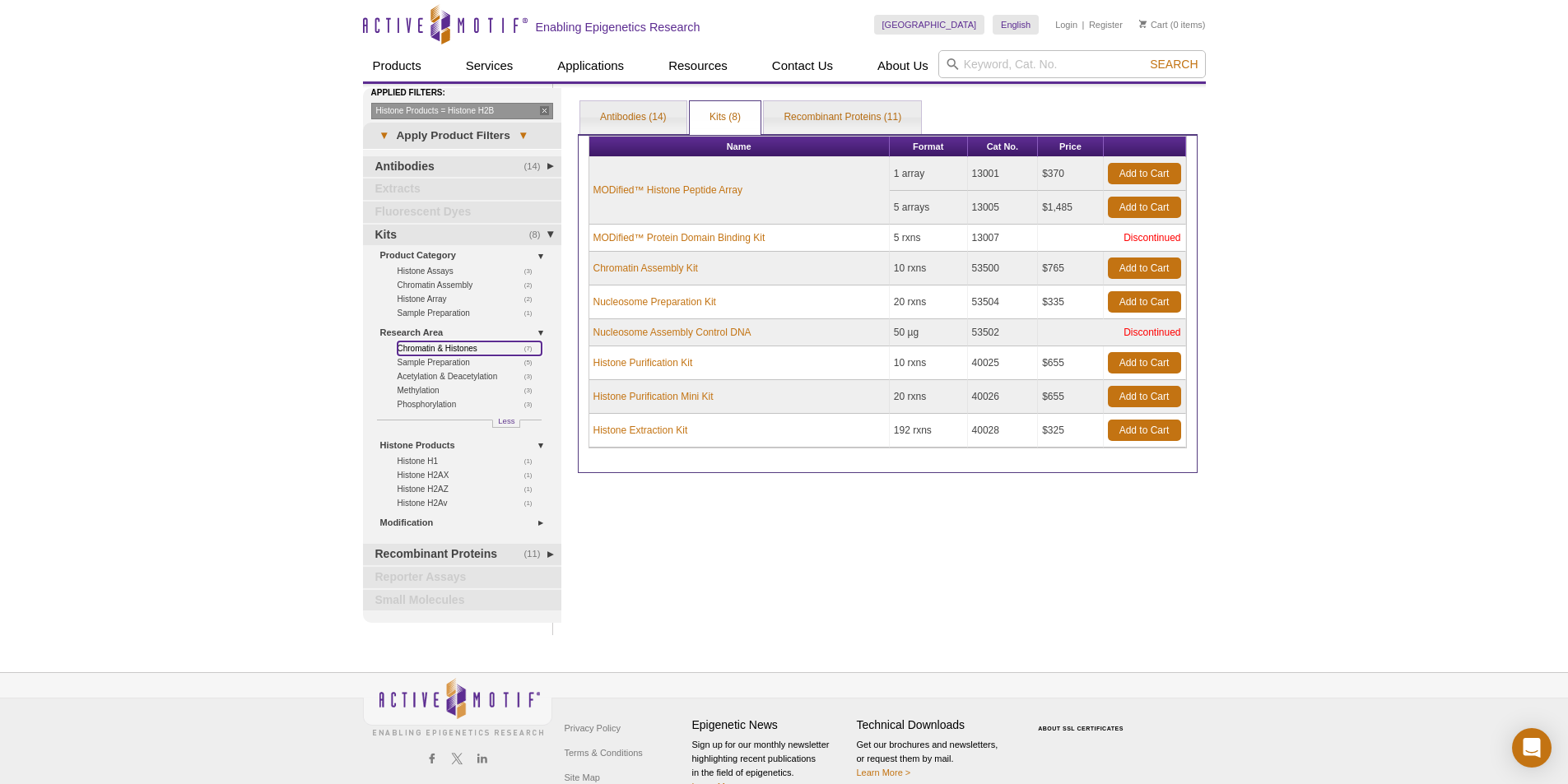
click at [426, 343] on link "(7) Chromatin & Histones" at bounding box center [469, 348] width 144 height 14
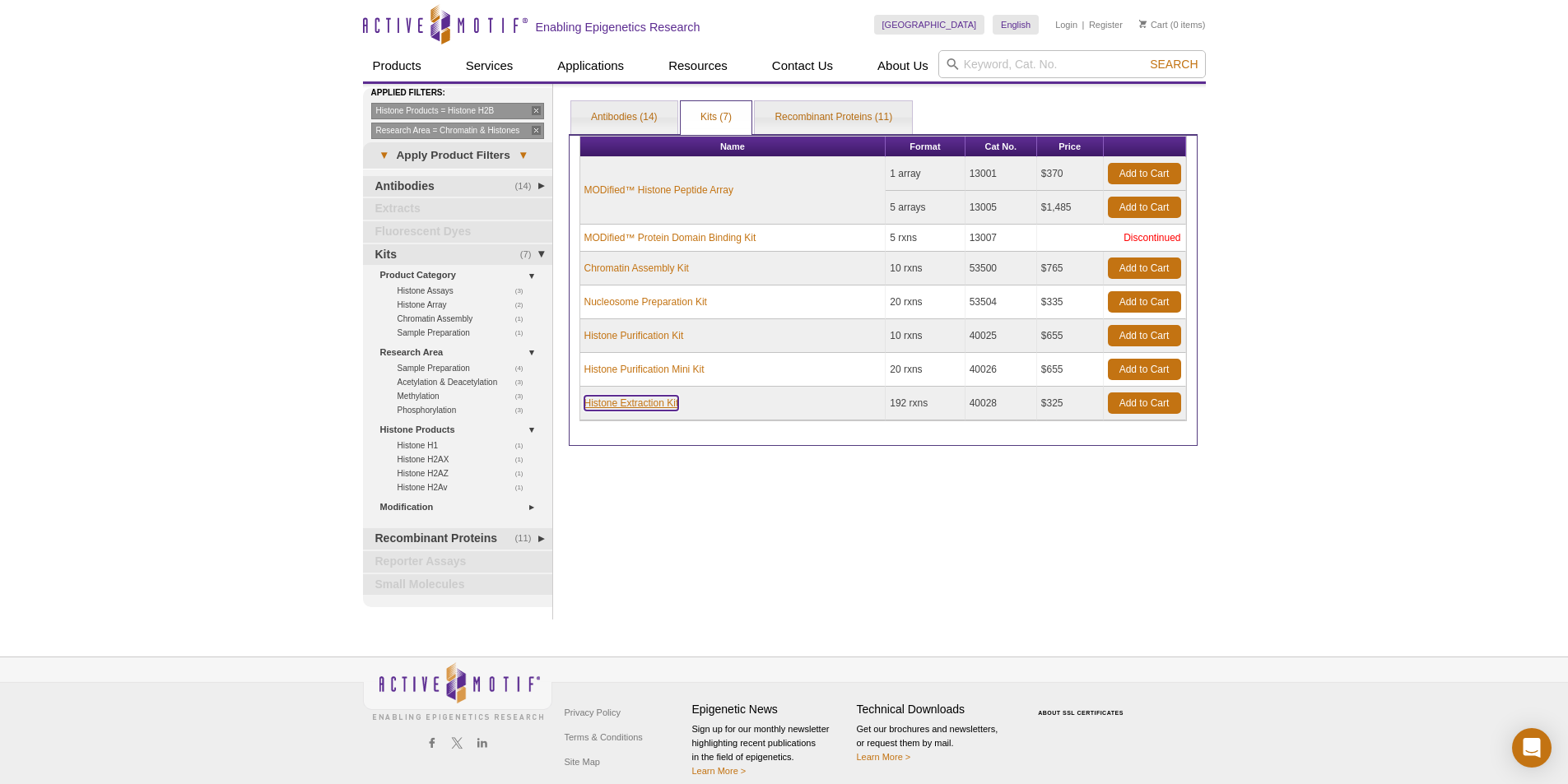
click at [632, 400] on link "Histone Extraction Kit" at bounding box center [632, 403] width 95 height 15
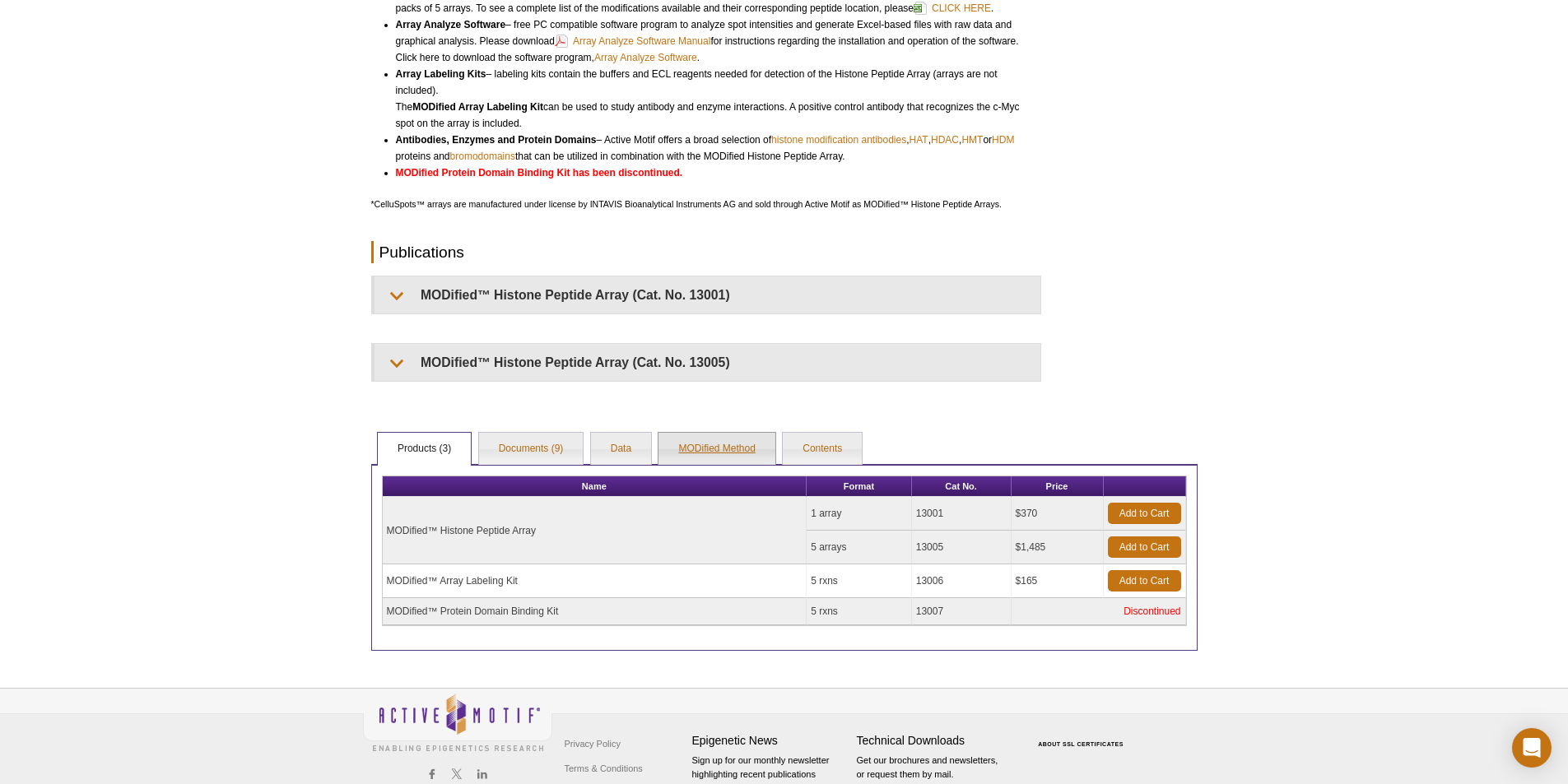
scroll to position [411, 0]
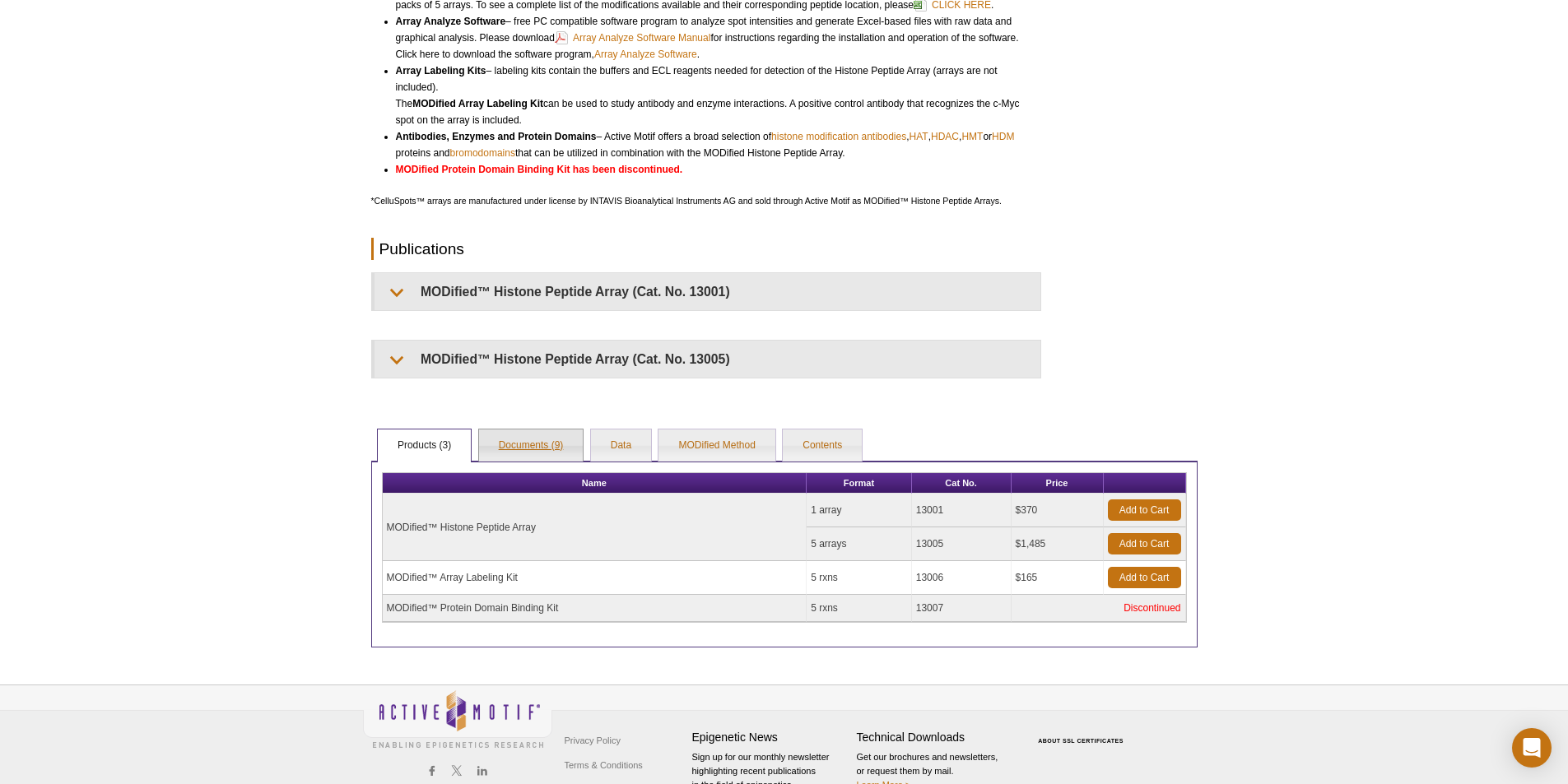
click at [535, 449] on link "Documents (9)" at bounding box center [531, 446] width 105 height 33
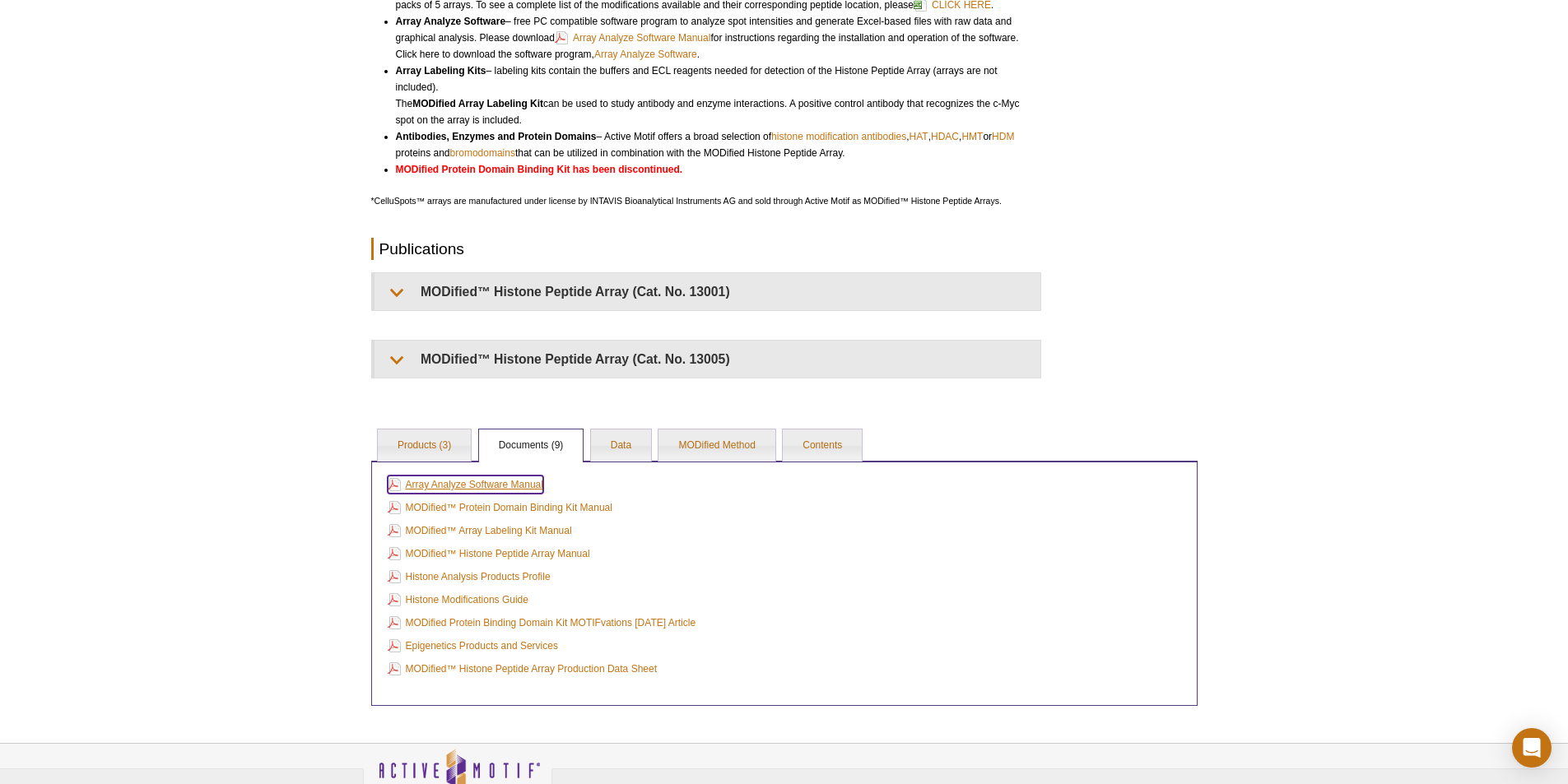
click at [494, 482] on link "Array Analyze Software Manual" at bounding box center [465, 485] width 156 height 18
click at [530, 504] on link "MODified™ Protein Domain Binding Kit Manual" at bounding box center [499, 508] width 225 height 18
click at [592, 667] on link "MODified™ Histone Peptide Array Production Data Sheet" at bounding box center [522, 668] width 269 height 18
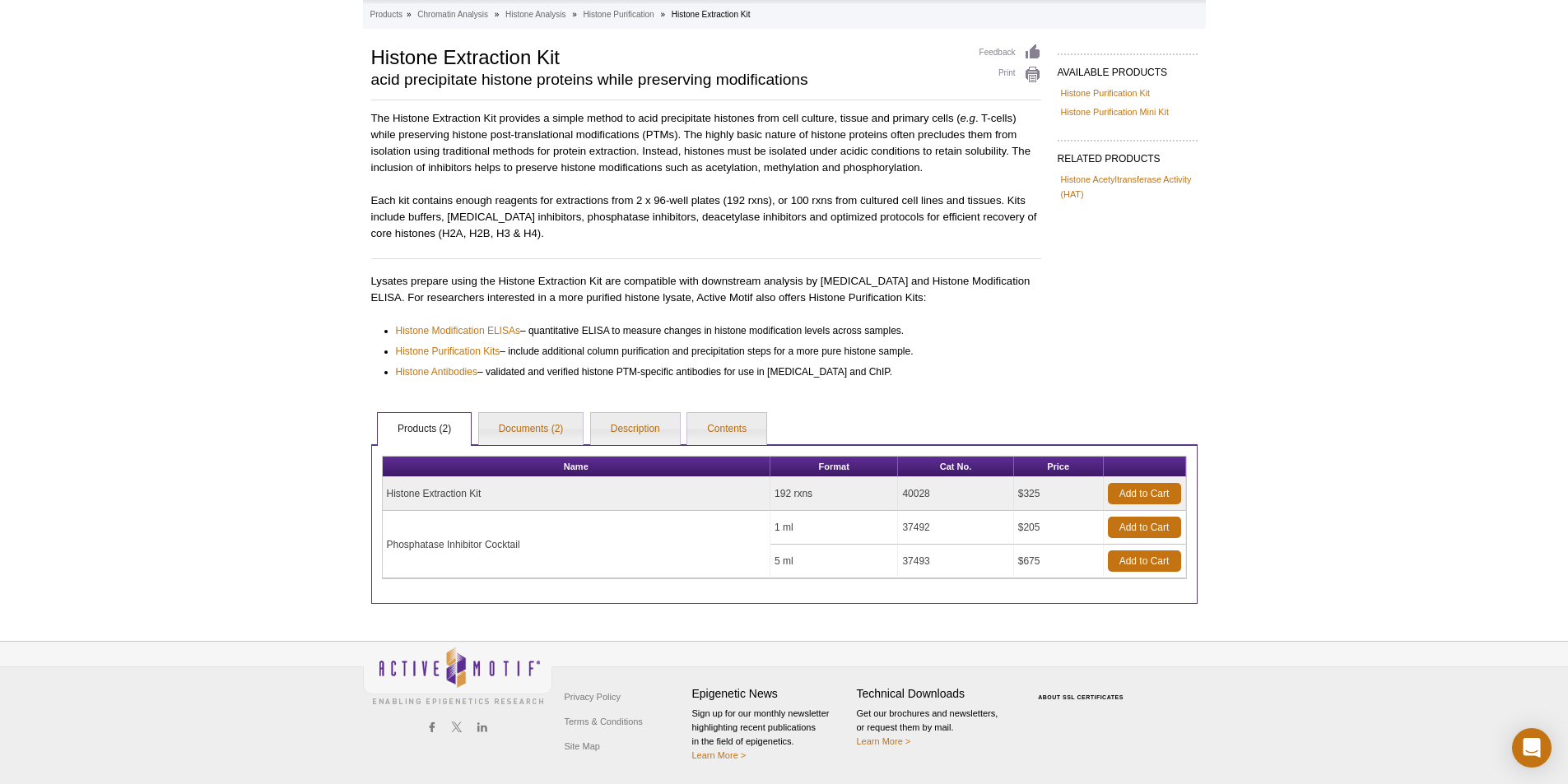
scroll to position [85, 0]
click at [545, 429] on link "Documents (2)" at bounding box center [531, 428] width 105 height 33
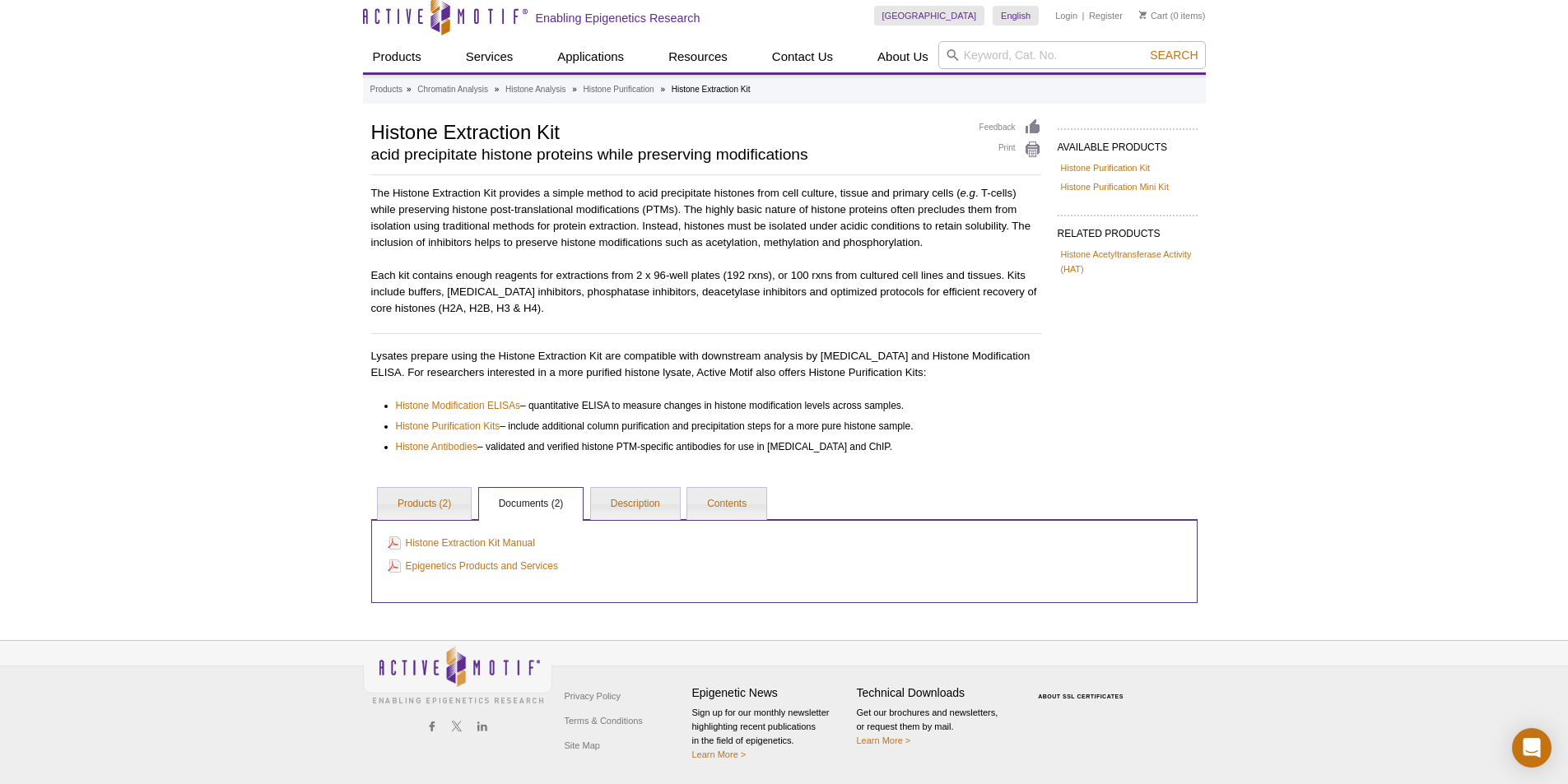
scroll to position [9, 0]
click at [644, 510] on link "Description" at bounding box center [635, 504] width 89 height 33
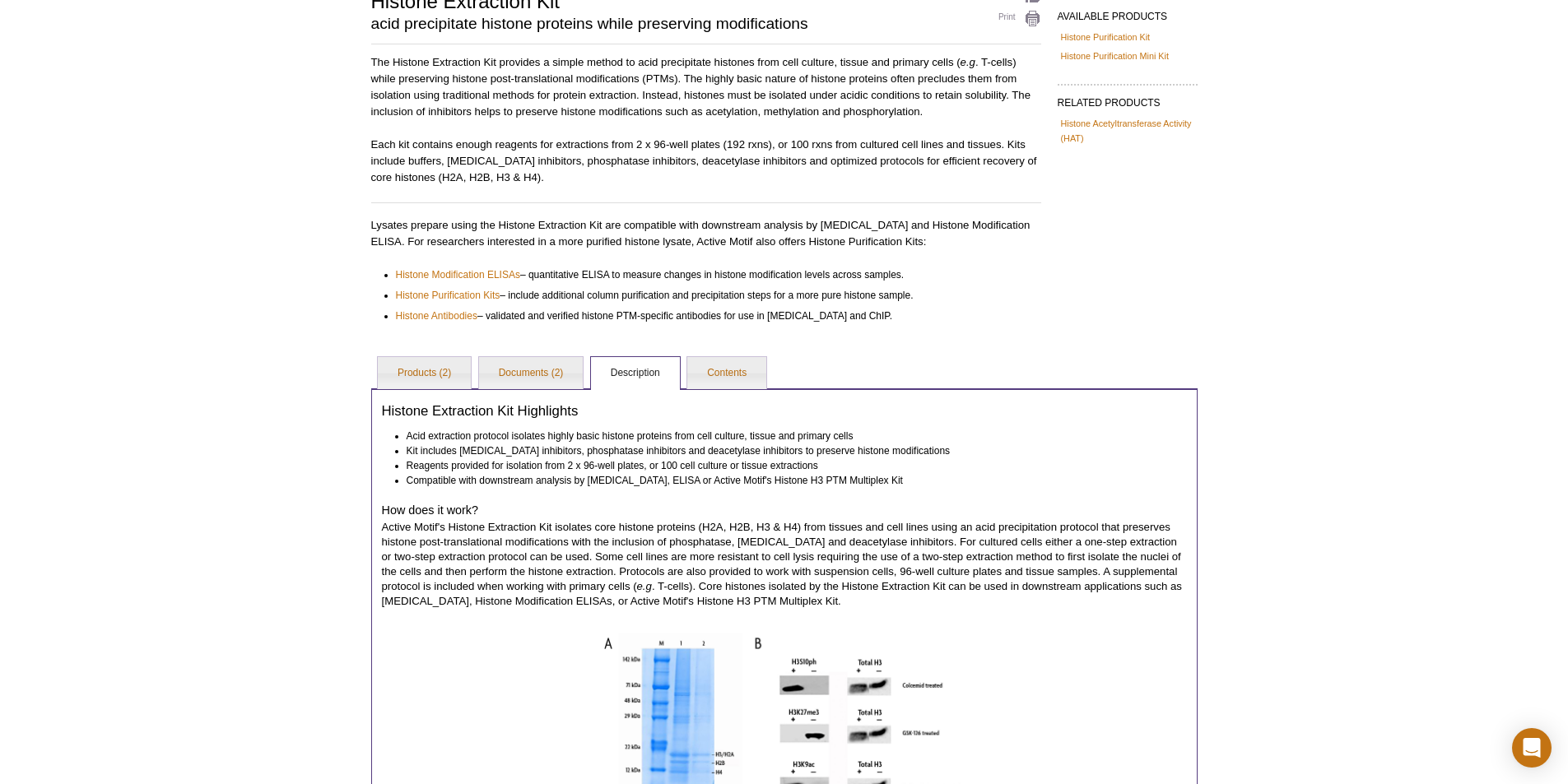
scroll to position [338, 0]
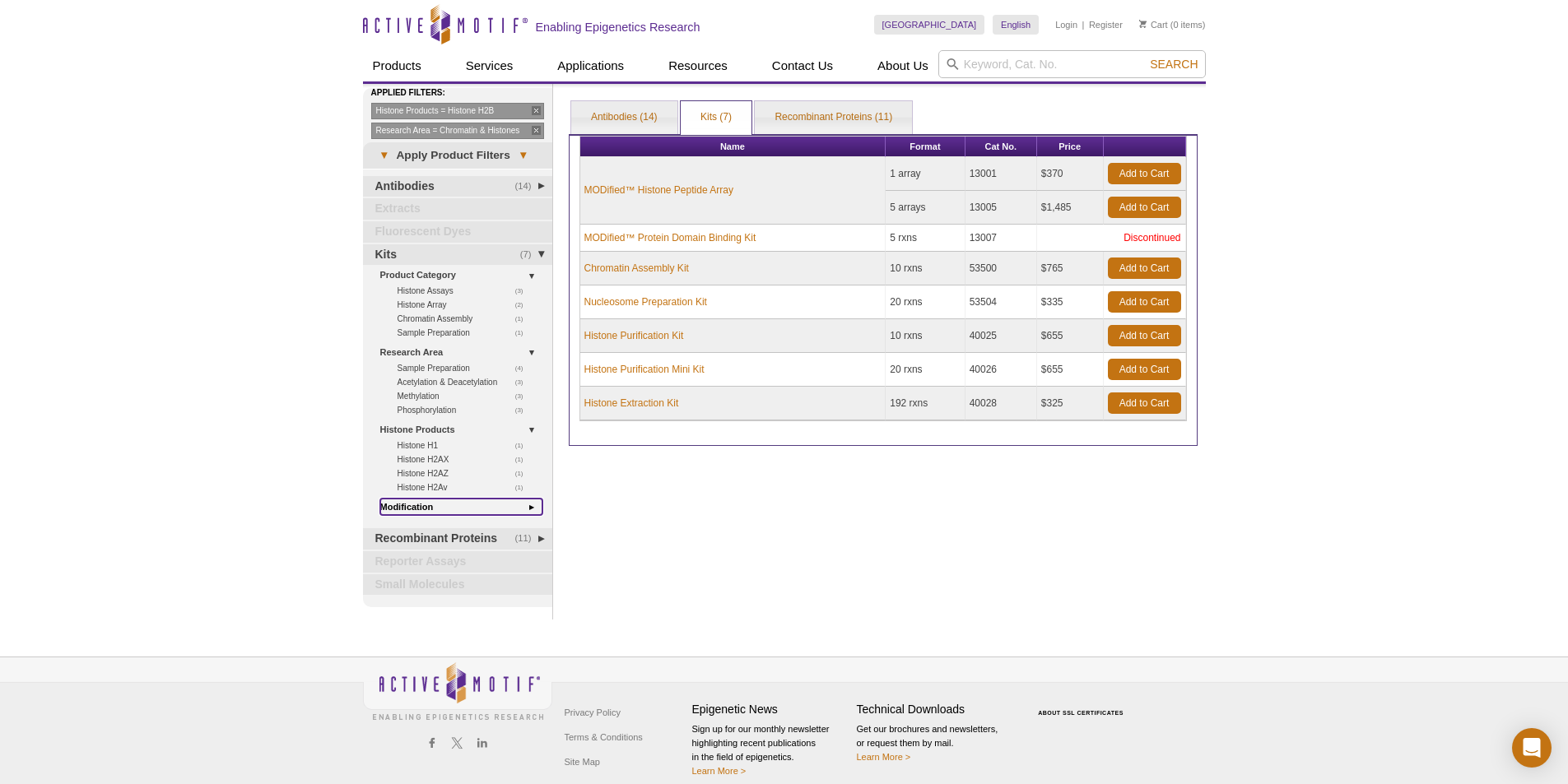
click at [416, 506] on link "Modification" at bounding box center [461, 507] width 162 height 17
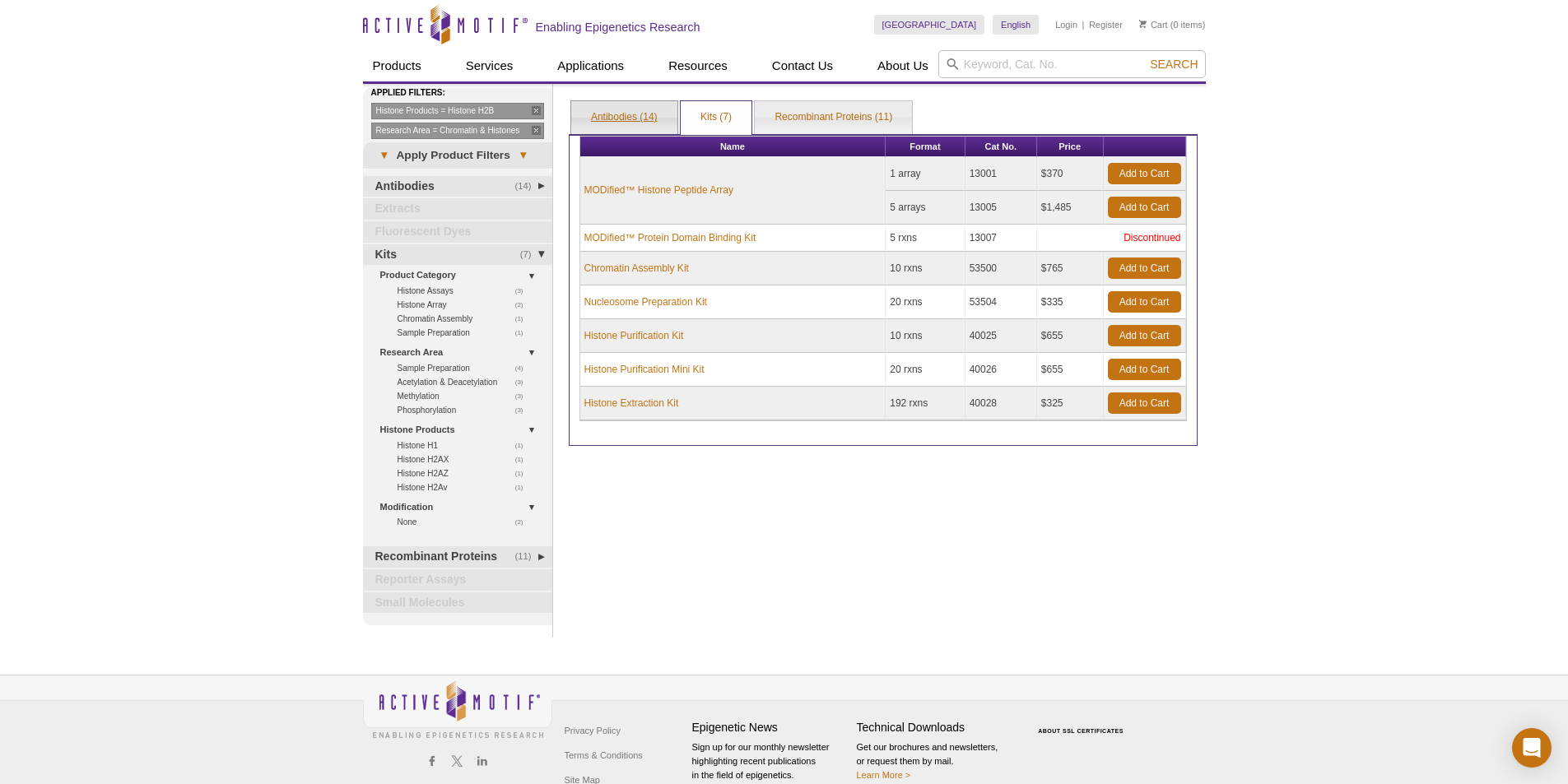
click at [620, 121] on link "Antibodies (14)" at bounding box center [624, 117] width 106 height 33
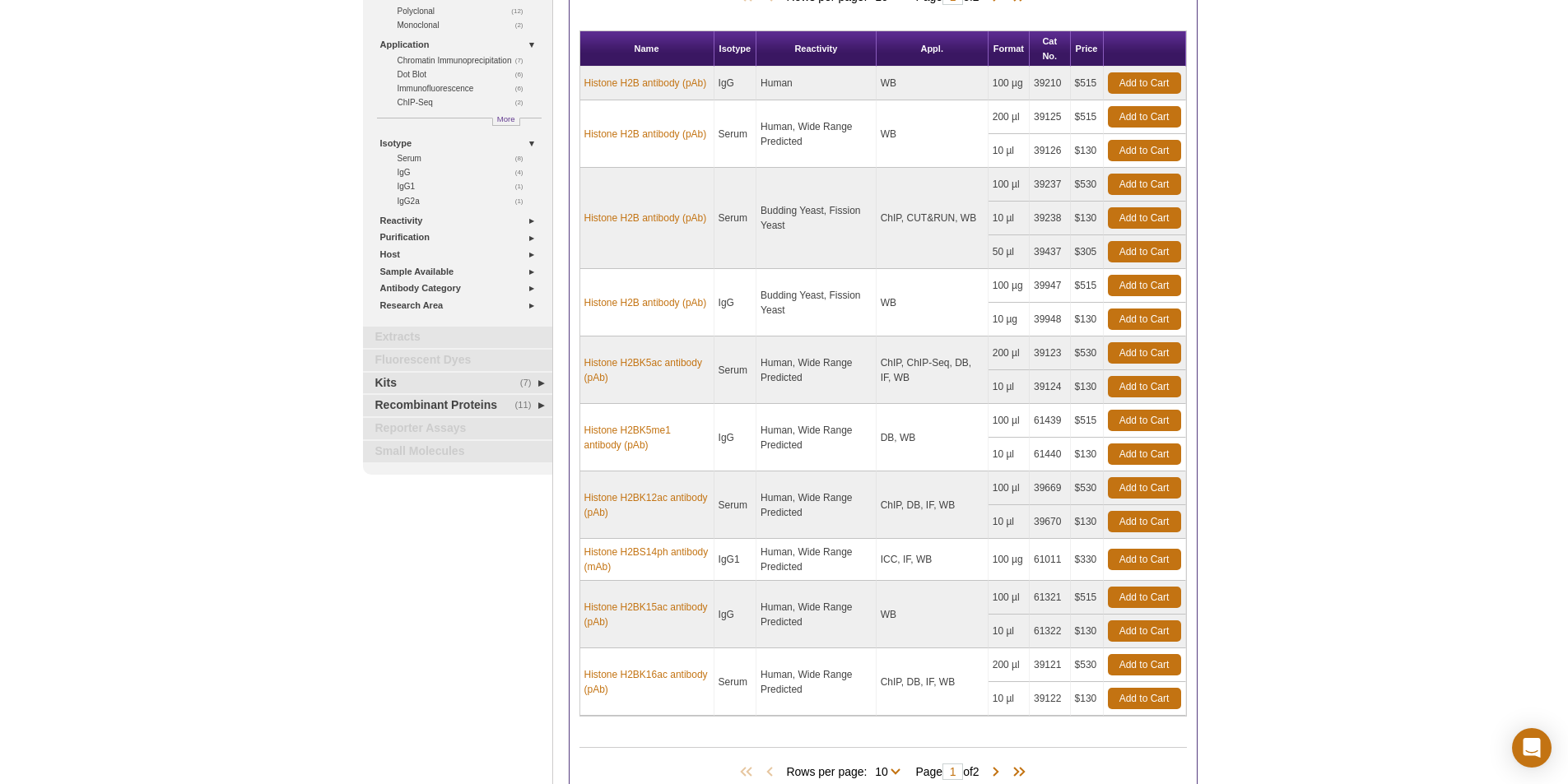
scroll to position [14, 0]
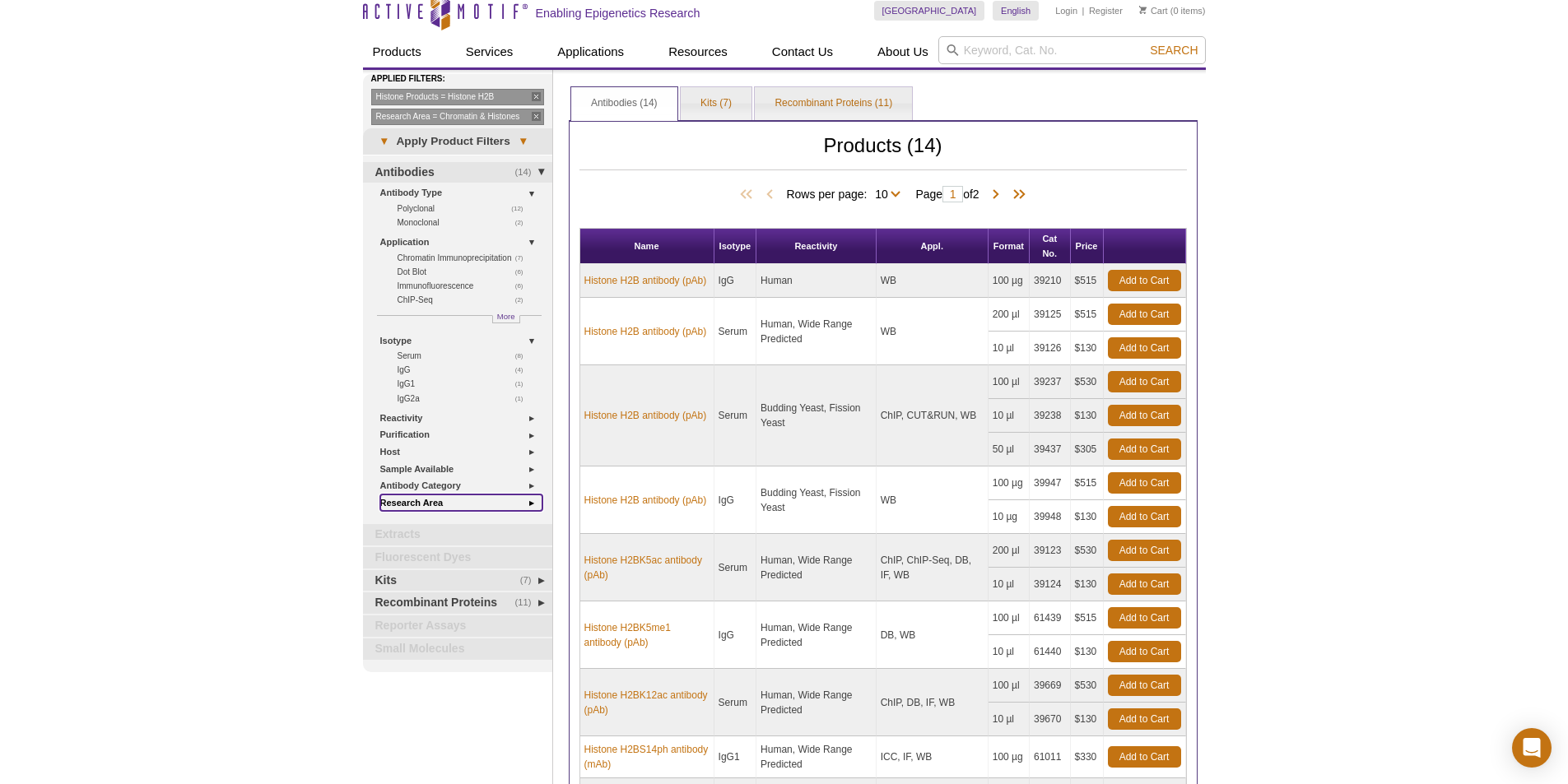
click at [423, 500] on link "Research Area" at bounding box center [461, 503] width 162 height 17
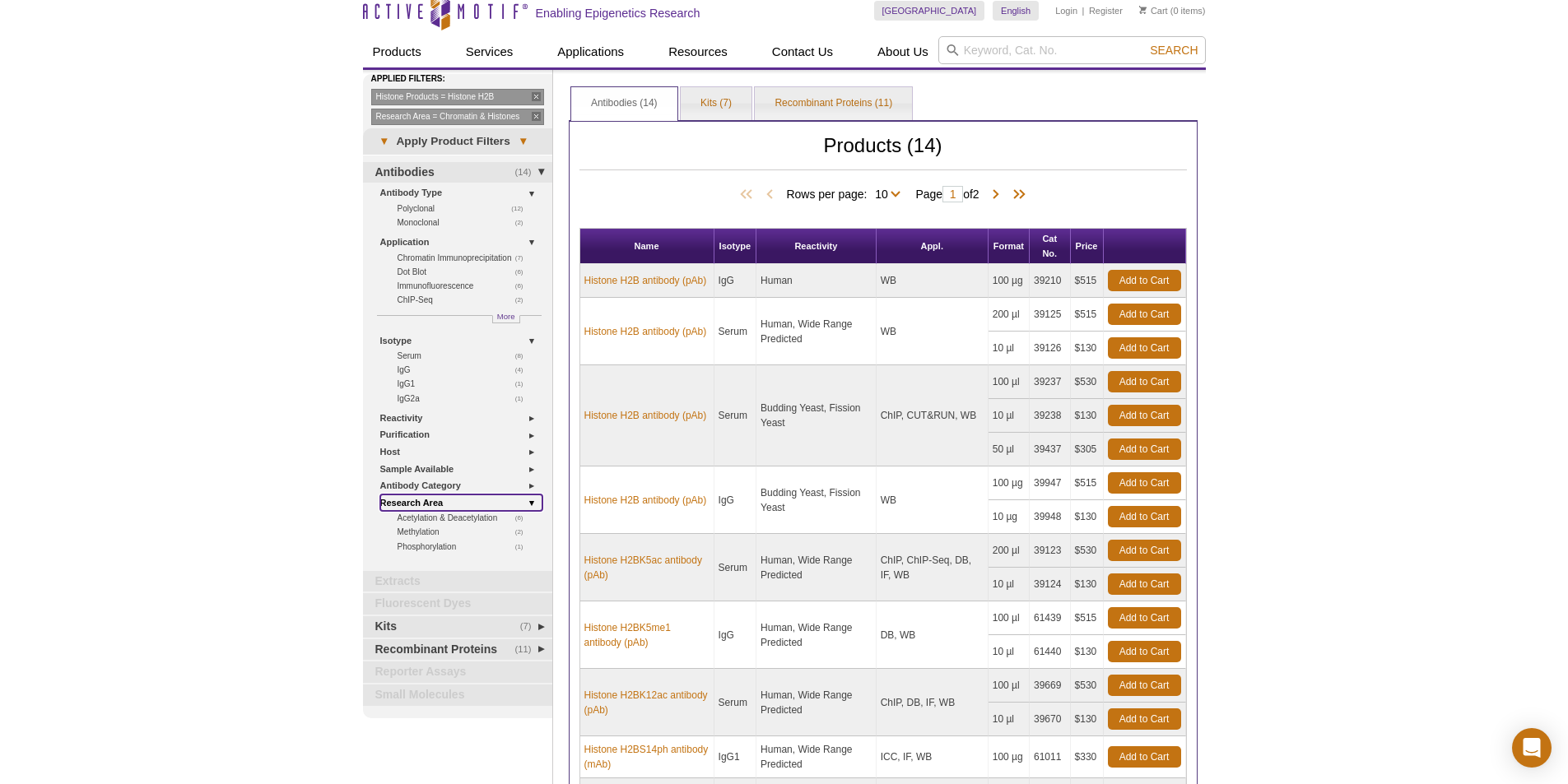
click at [422, 496] on link "Research Area" at bounding box center [461, 503] width 162 height 17
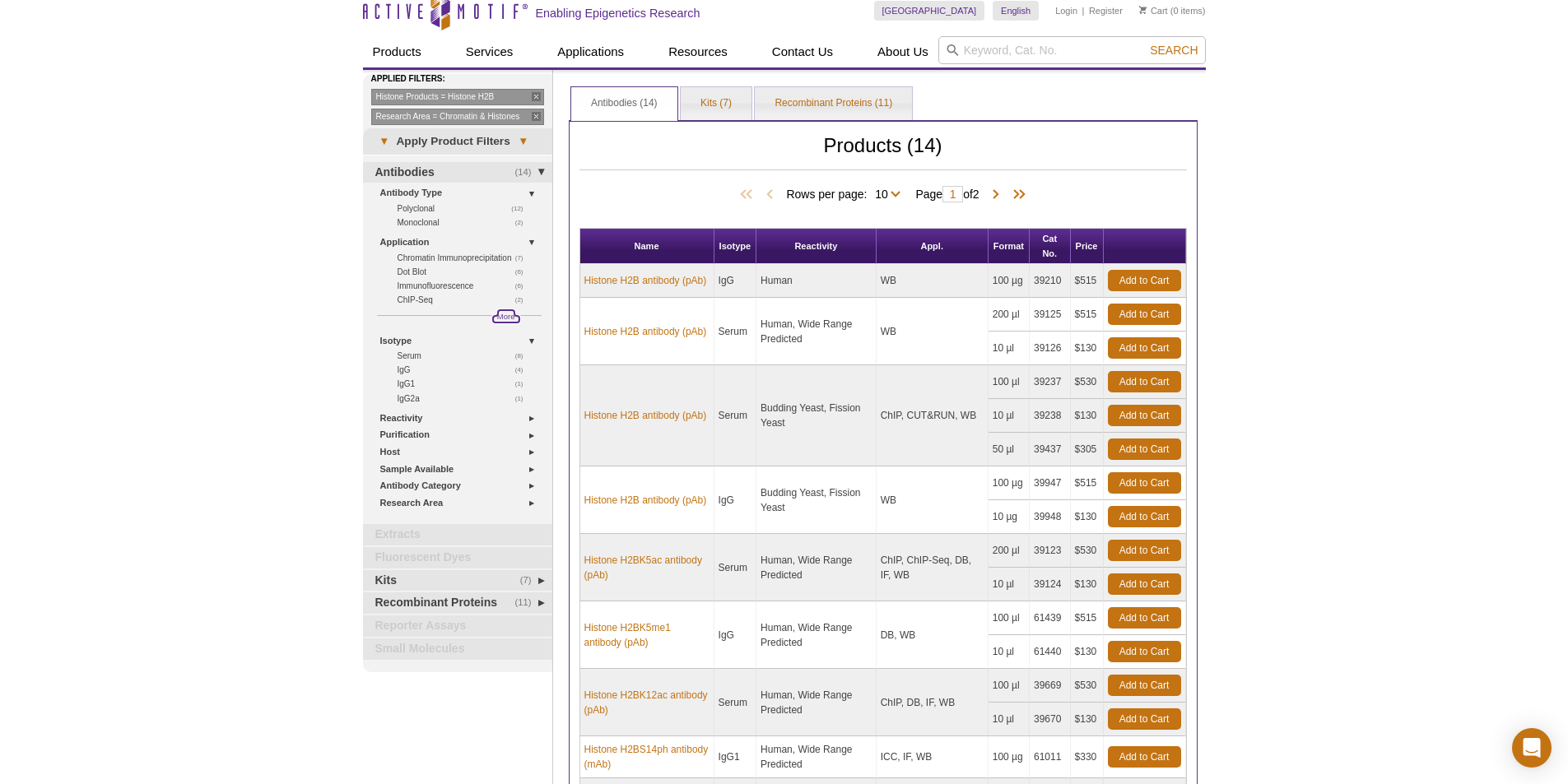
click at [514, 320] on span "More" at bounding box center [506, 316] width 18 height 14
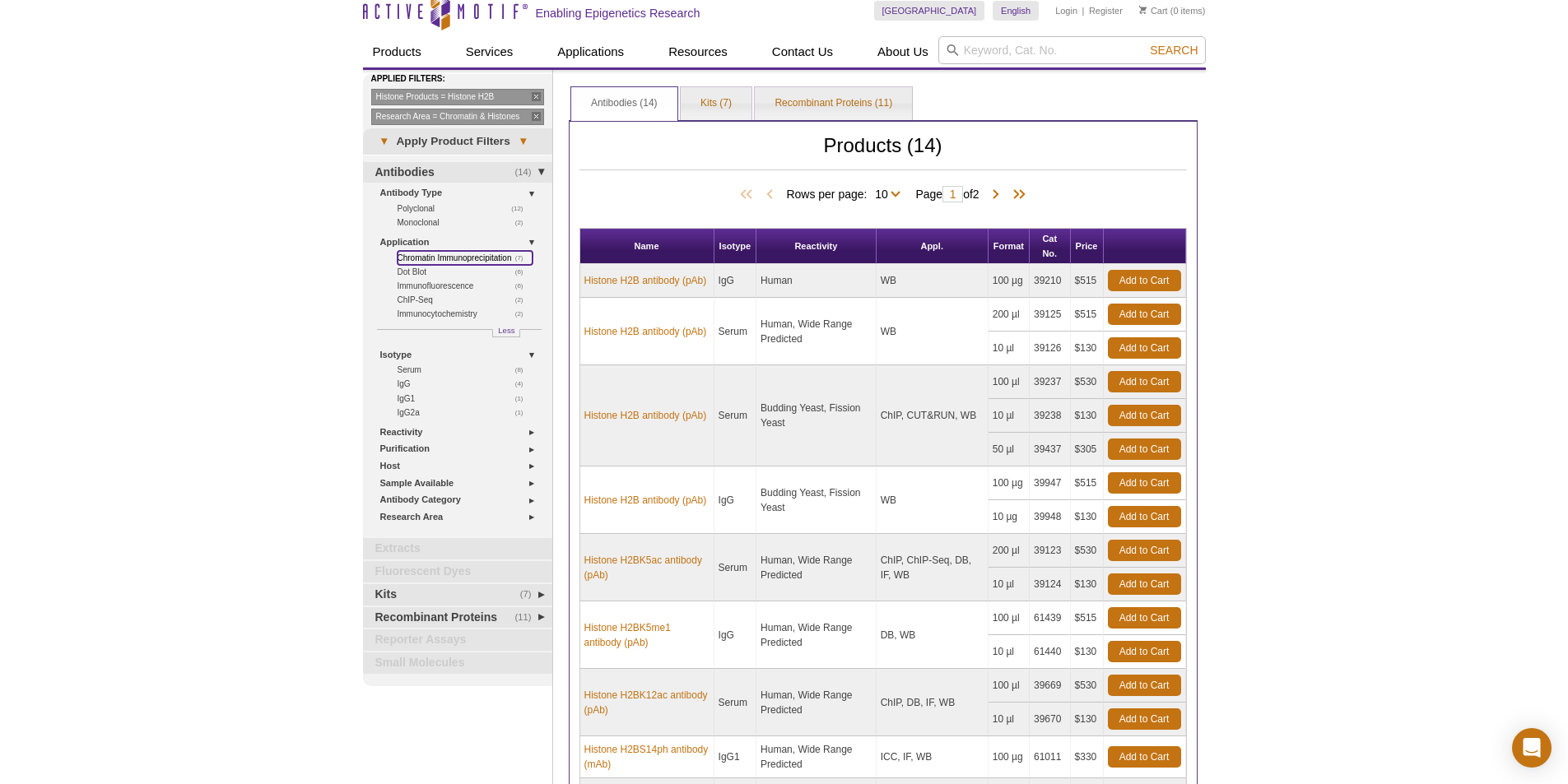
click at [457, 259] on link "(7) Chromatin Immunoprecipitation" at bounding box center [464, 258] width 135 height 14
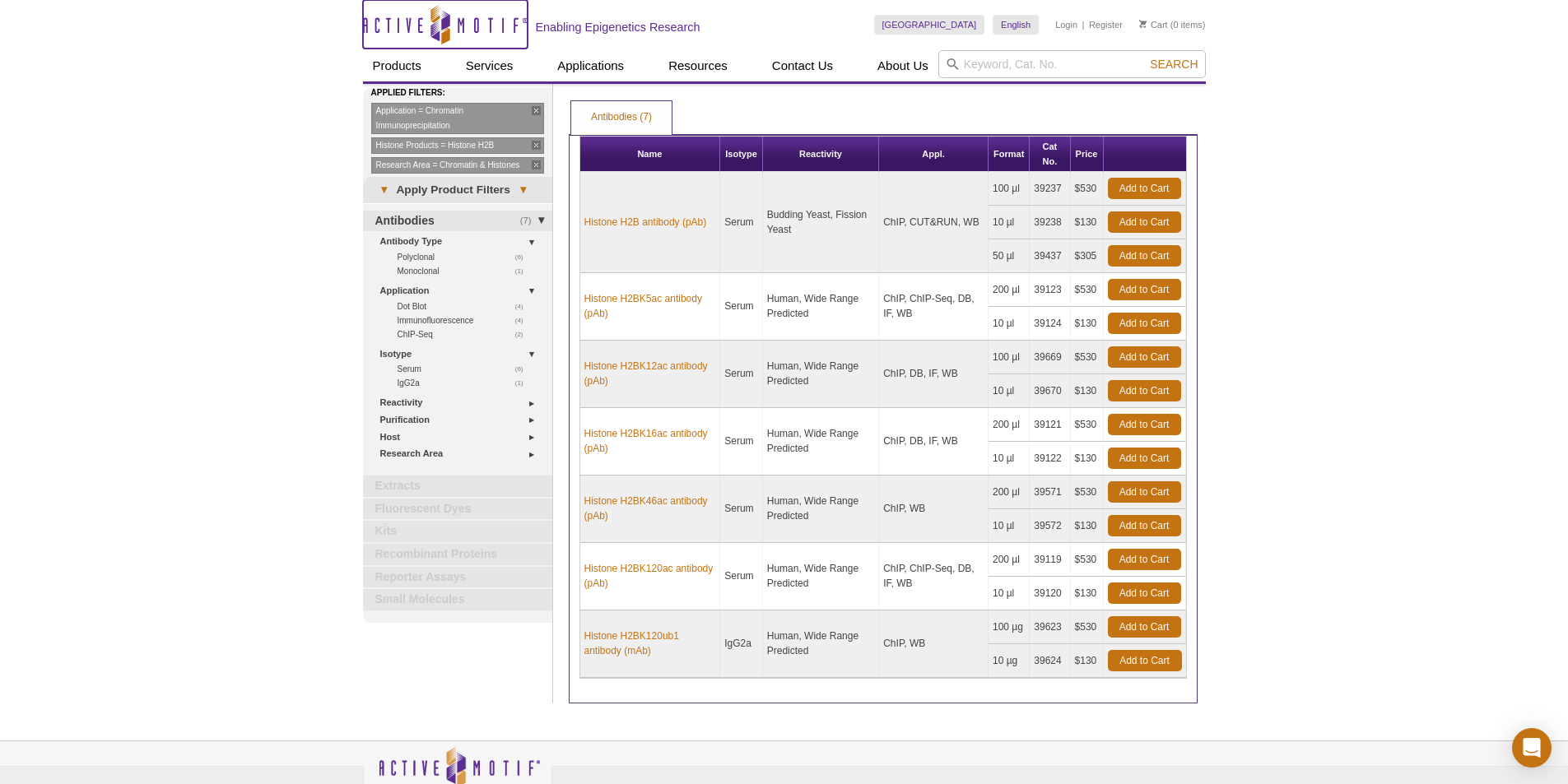
click at [434, 11] on icon "Active Motif Logo" at bounding box center [445, 24] width 165 height 40
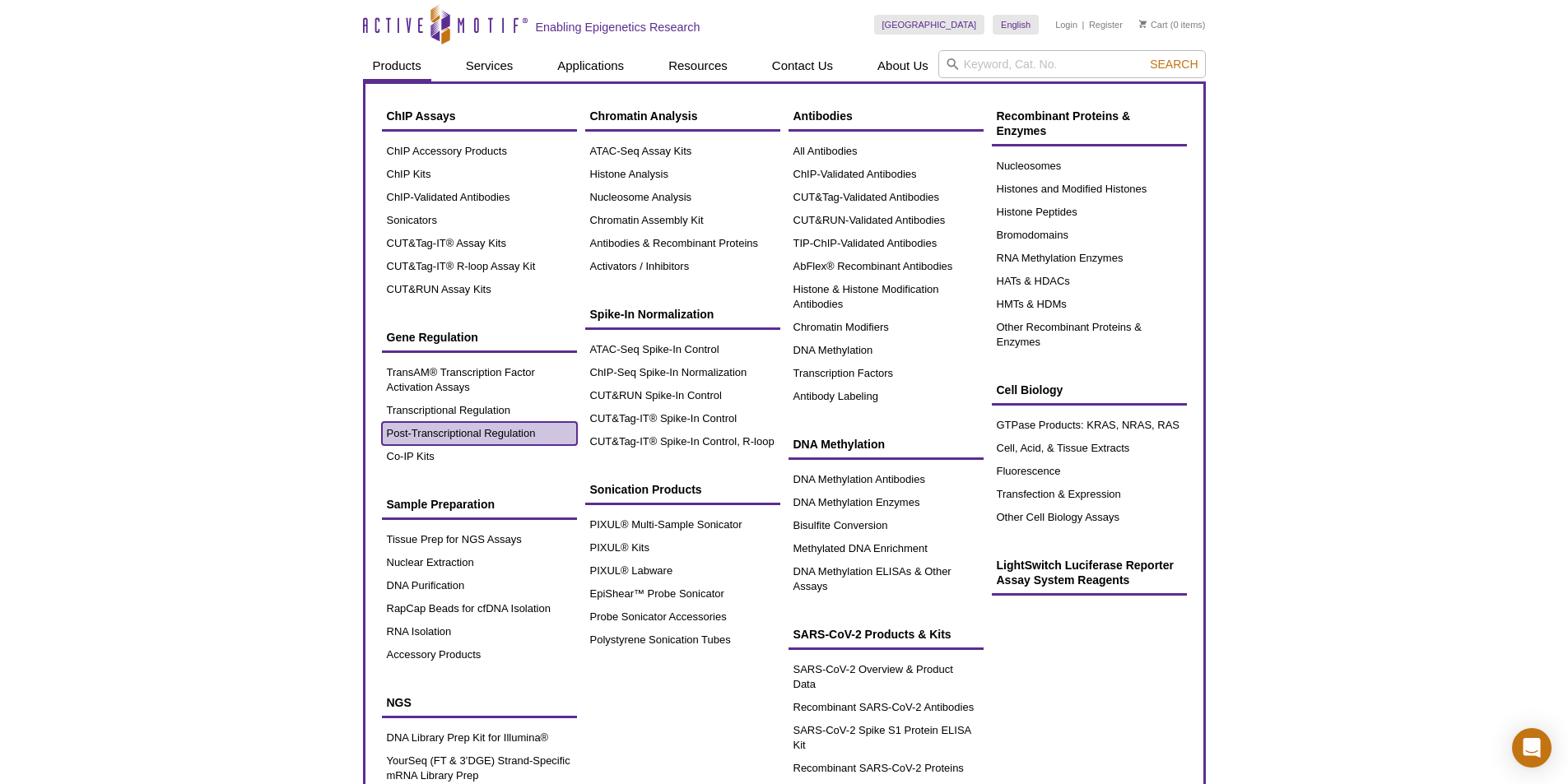
click at [427, 444] on link "Post-Transcriptional Regulation" at bounding box center [479, 433] width 195 height 23
click at [422, 453] on link "Co-IP Kits" at bounding box center [479, 456] width 195 height 23
click at [418, 459] on link "Co-IP Kits" at bounding box center [479, 456] width 195 height 23
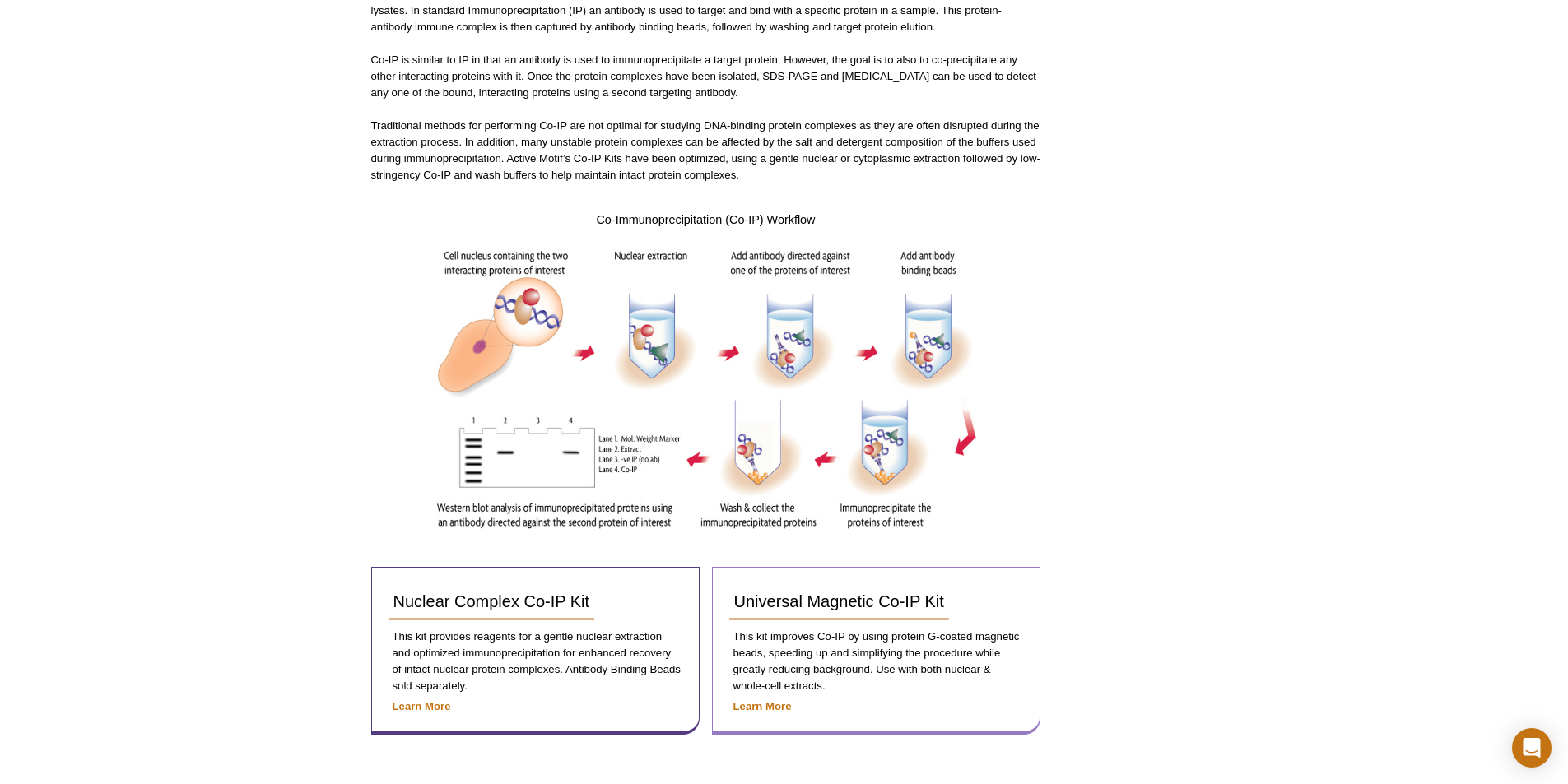
scroll to position [356, 0]
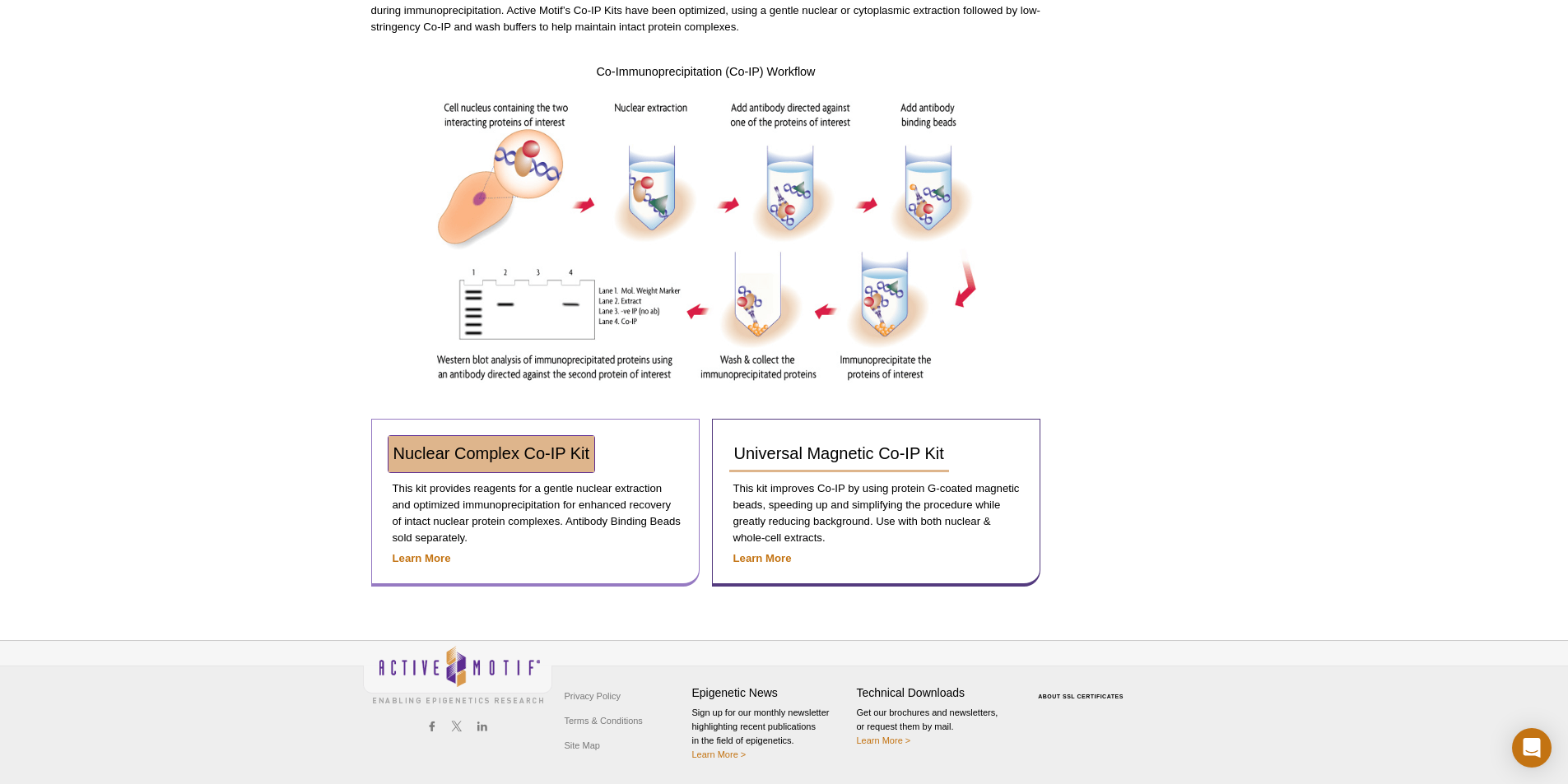
click at [555, 457] on span "Nuclear Complex Co-IP Kit" at bounding box center [491, 453] width 197 height 18
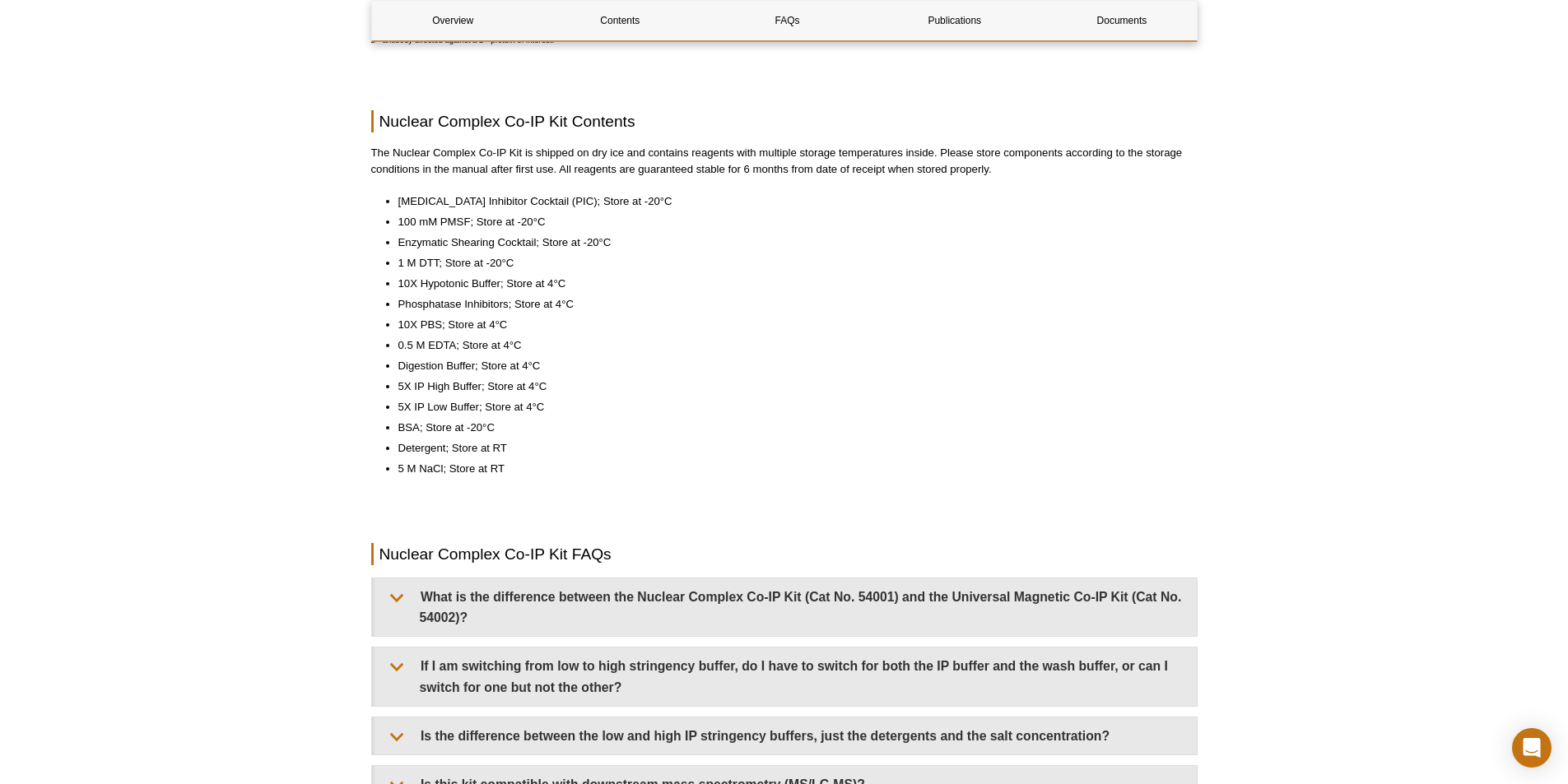
scroll to position [1398, 0]
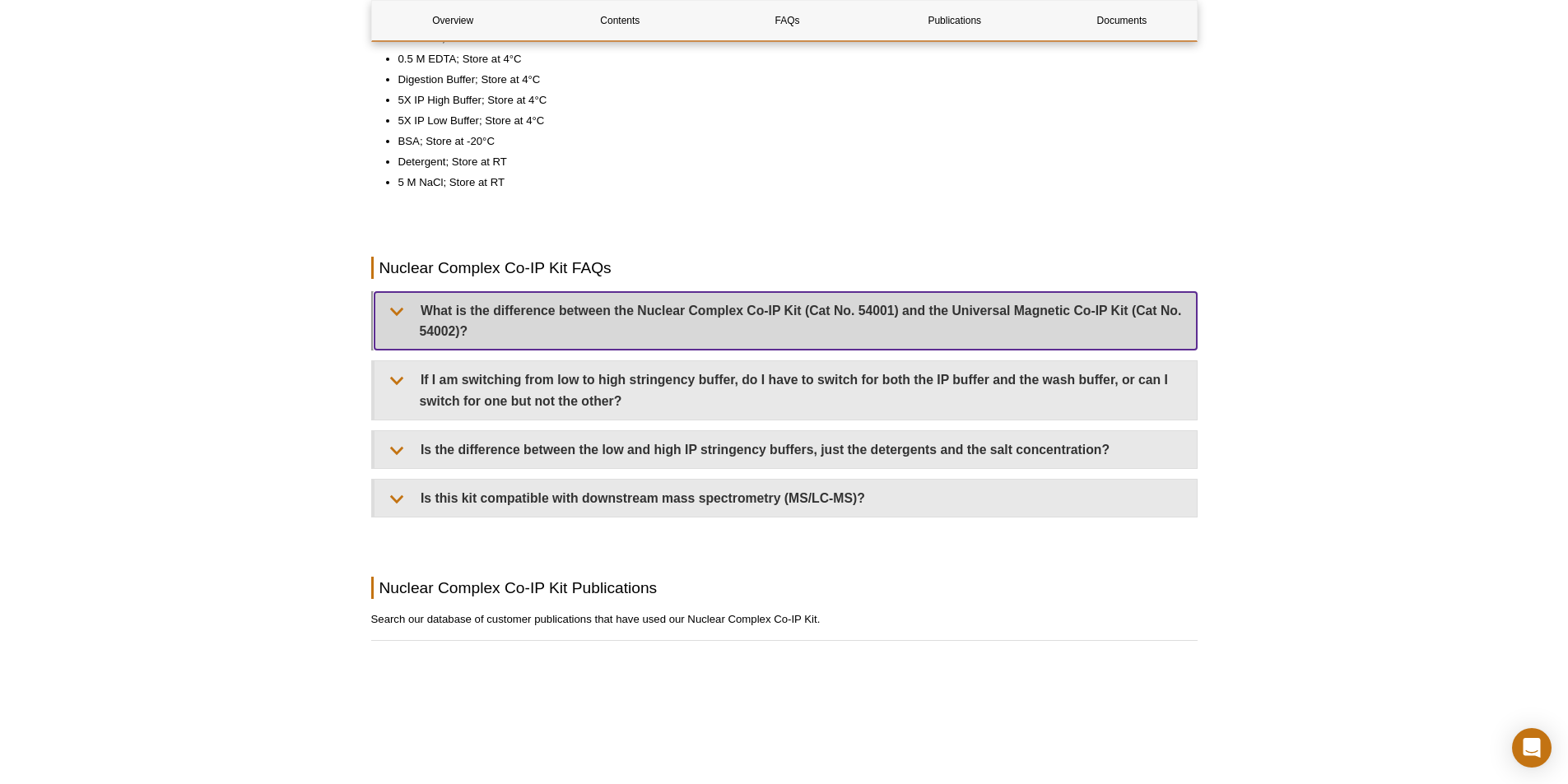
click at [773, 328] on summary "What is the difference between the Nuclear Complex Co-IP Kit (Cat No. 54001) an…" at bounding box center [785, 321] width 822 height 58
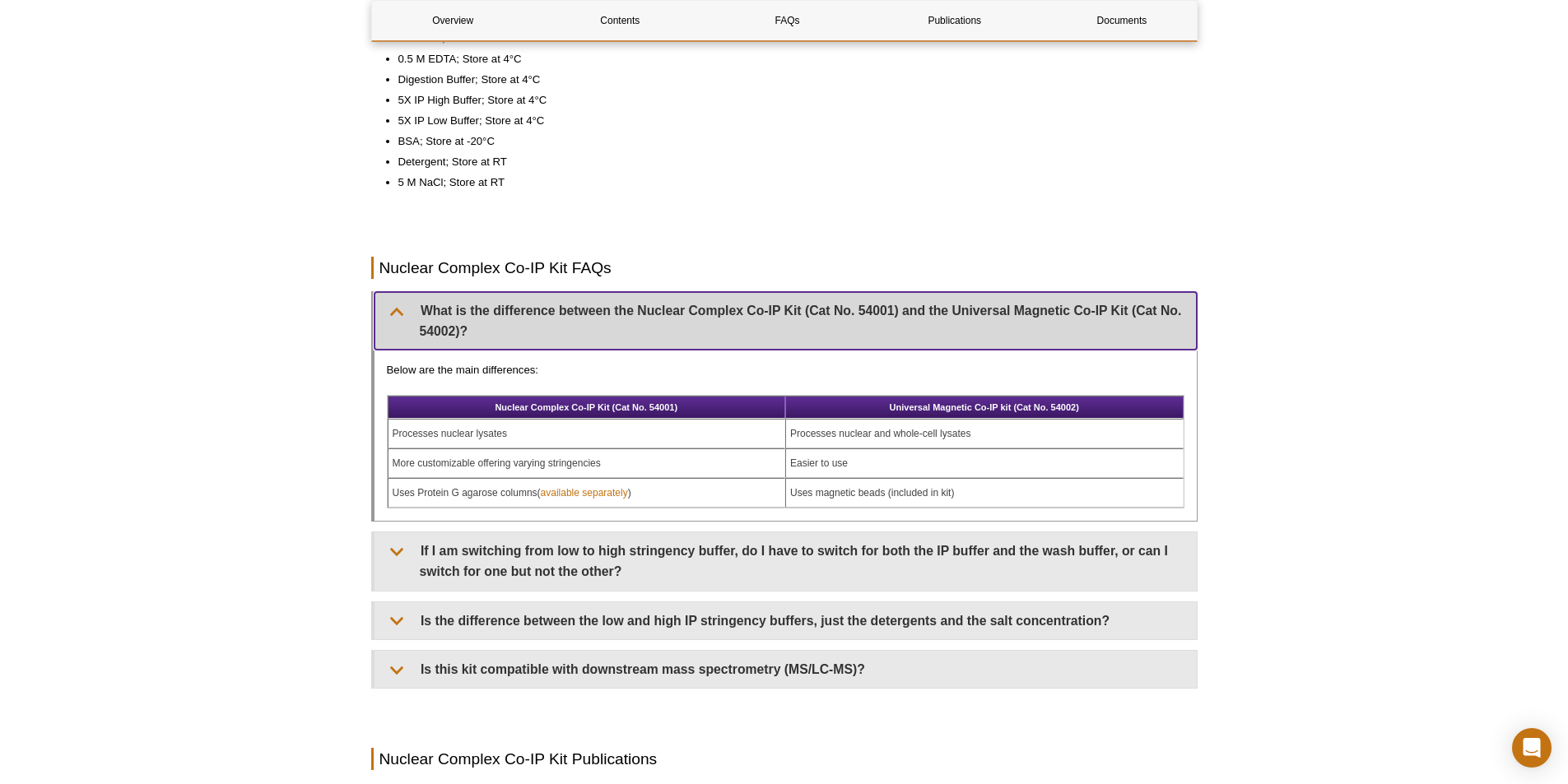
click at [765, 328] on summary "What is the difference between the Nuclear Complex Co-IP Kit (Cat No. 54001) an…" at bounding box center [785, 321] width 822 height 58
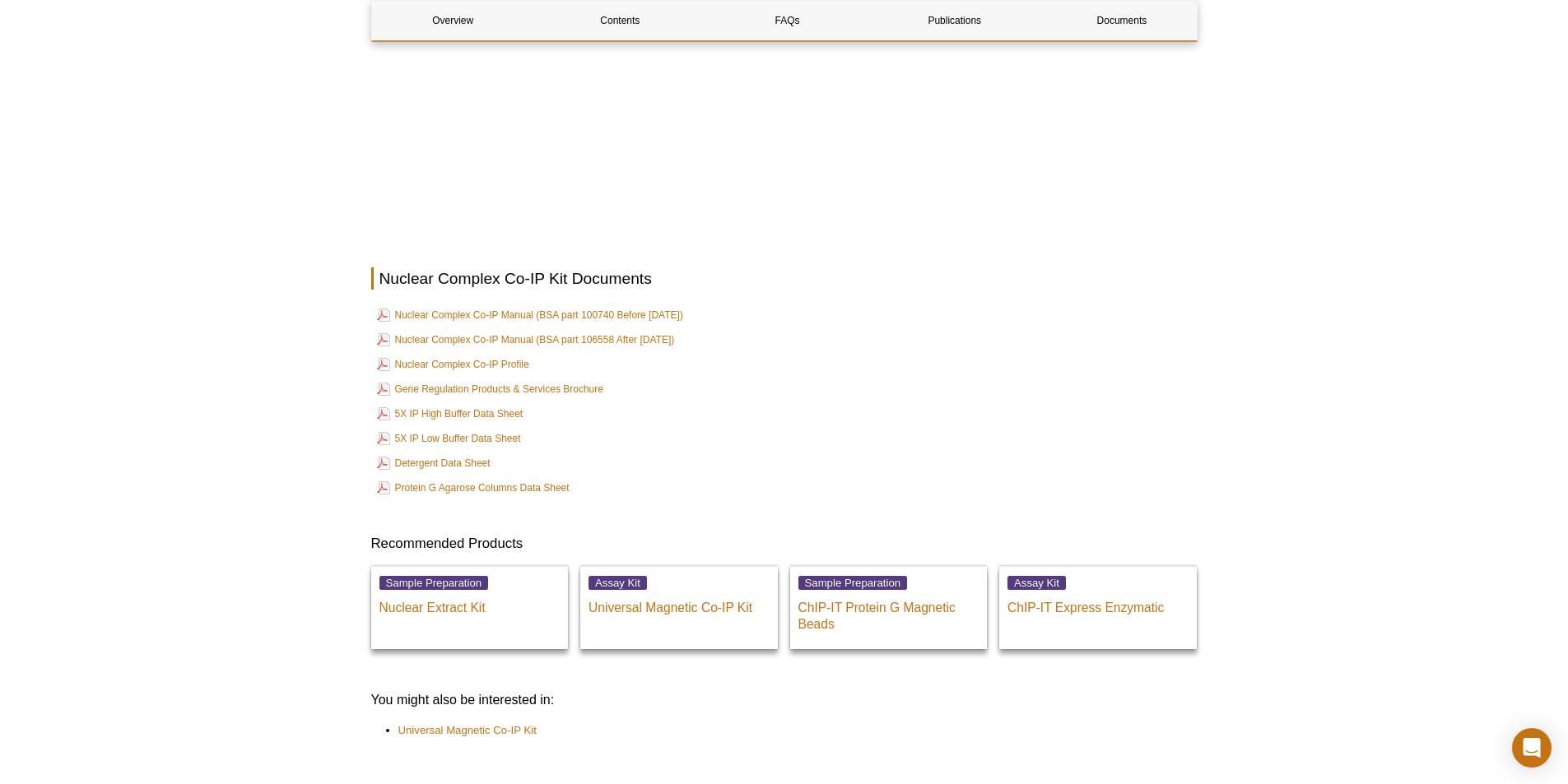
scroll to position [2632, 0]
